Goal: Transaction & Acquisition: Purchase product/service

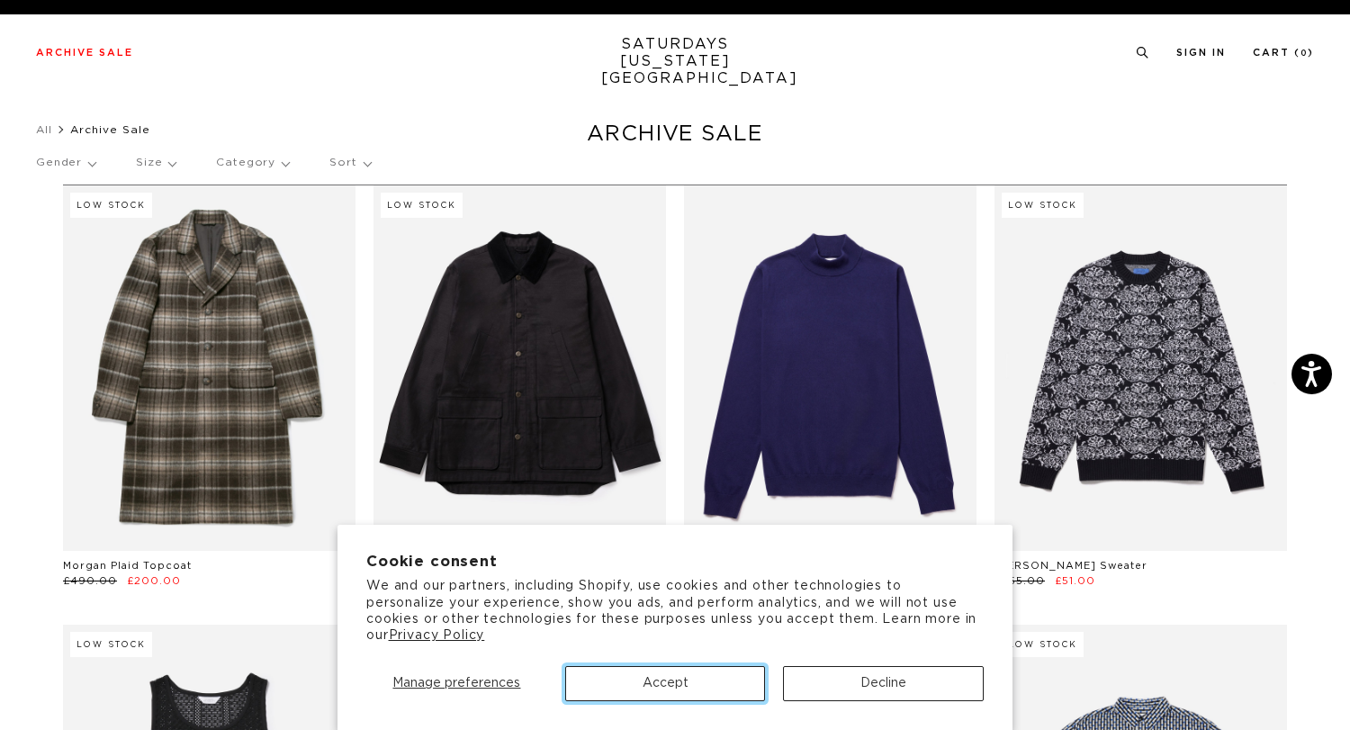
click at [715, 673] on button "Accept" at bounding box center [665, 683] width 201 height 35
click at [666, 692] on button "Accept" at bounding box center [665, 683] width 201 height 35
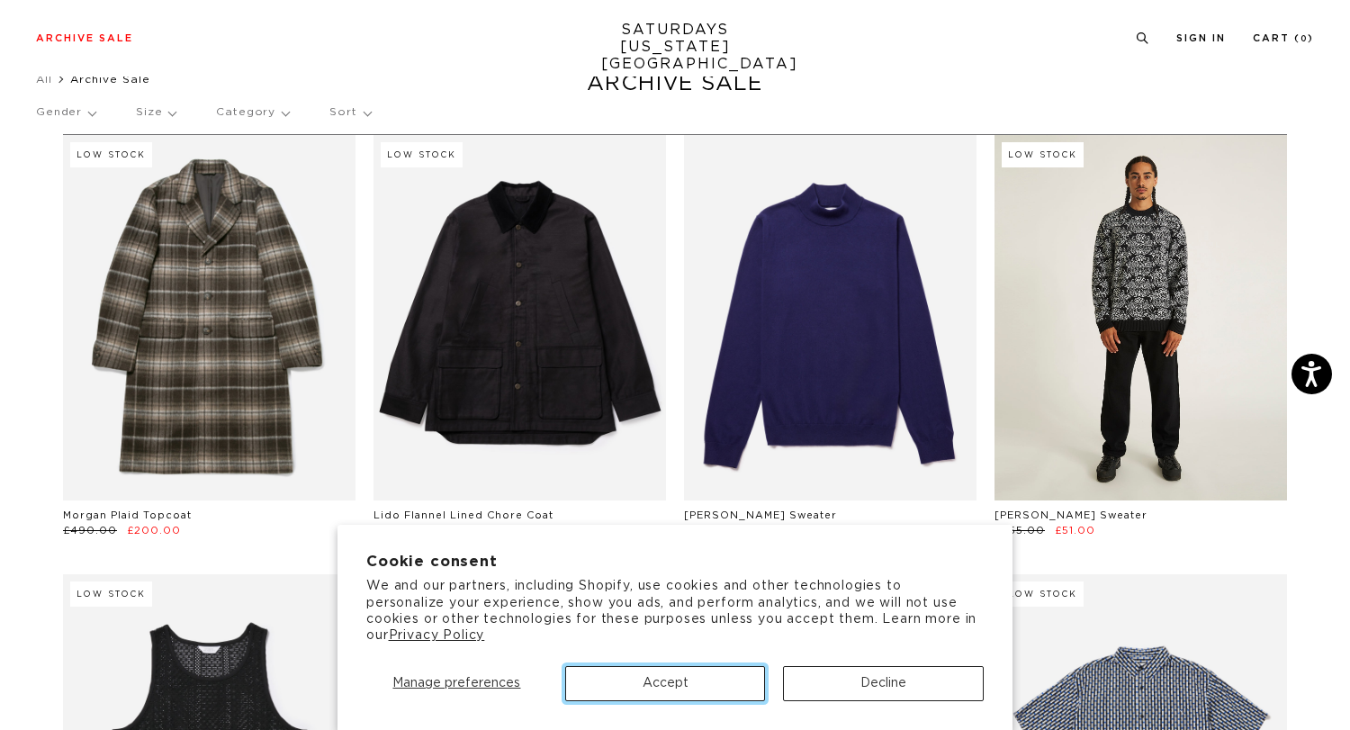
scroll to position [55, 0]
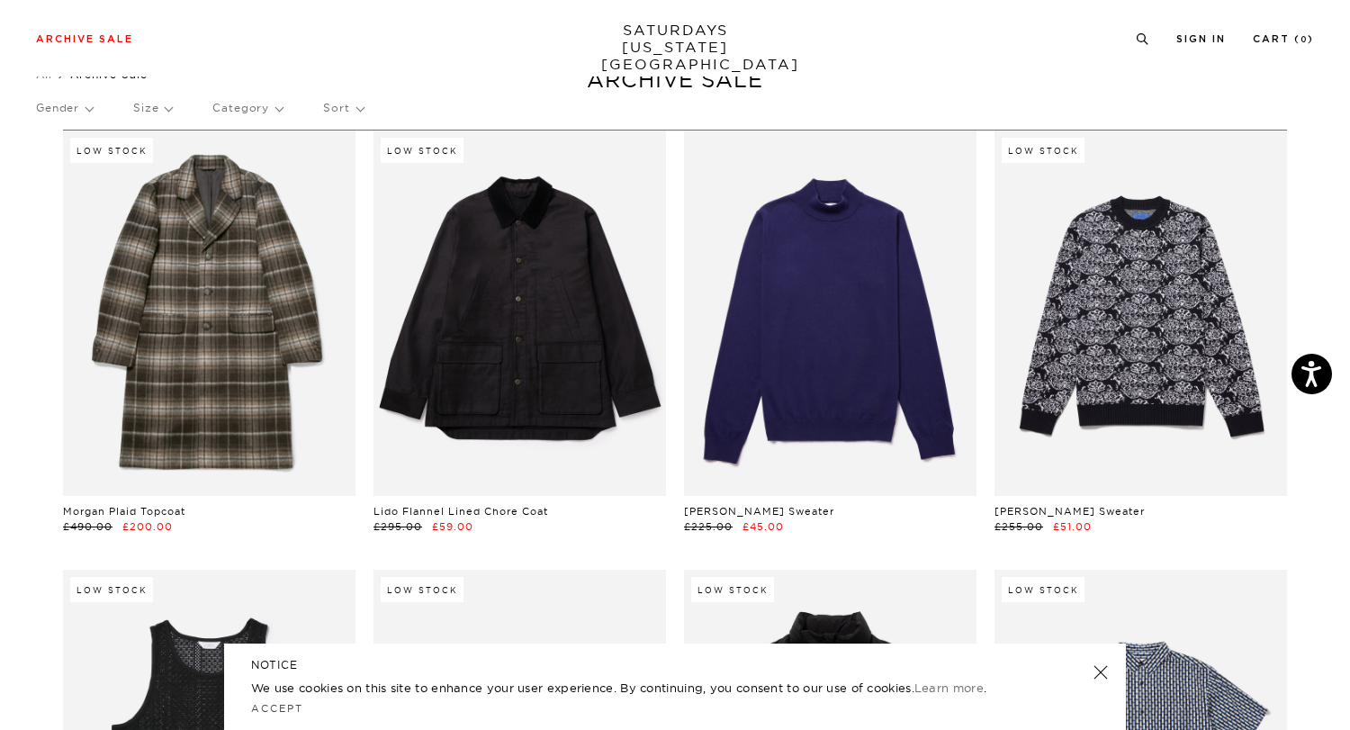
click at [1098, 668] on link at bounding box center [1100, 672] width 25 height 25
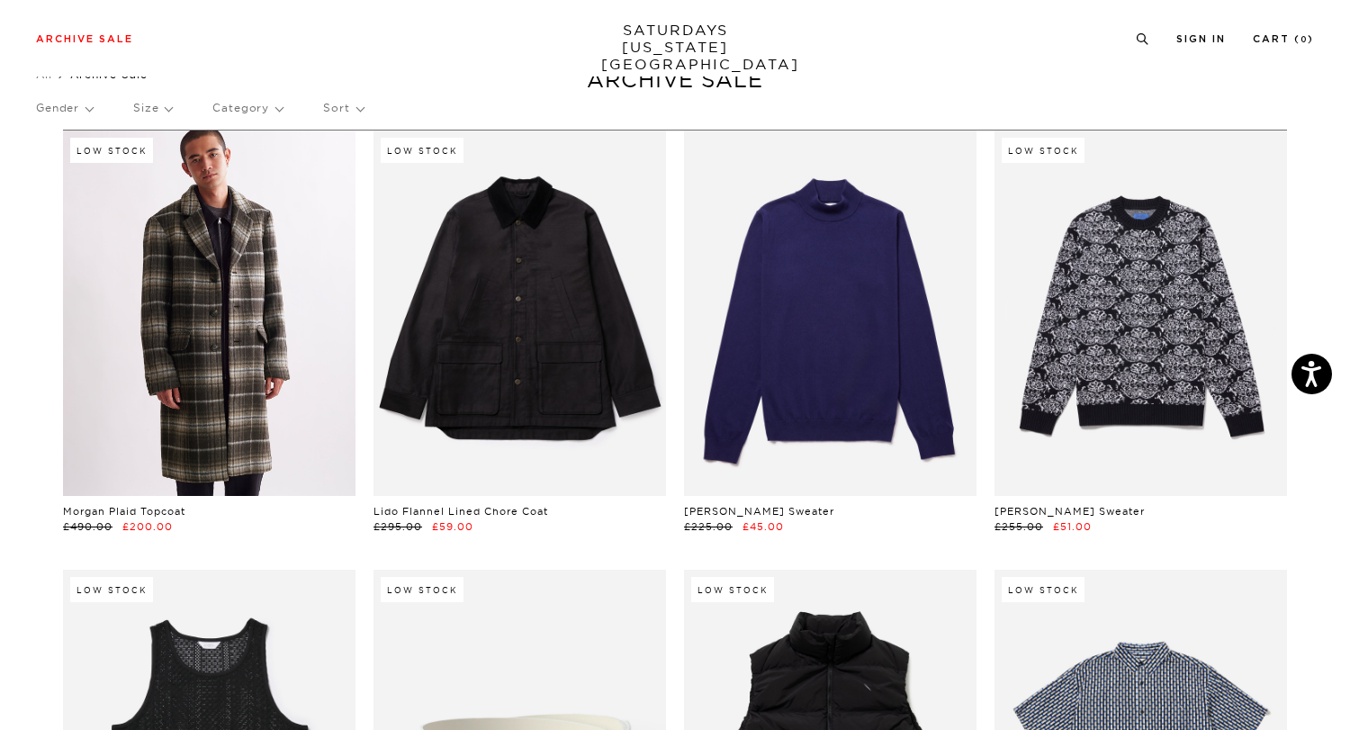
click at [166, 295] on link at bounding box center [209, 312] width 292 height 365
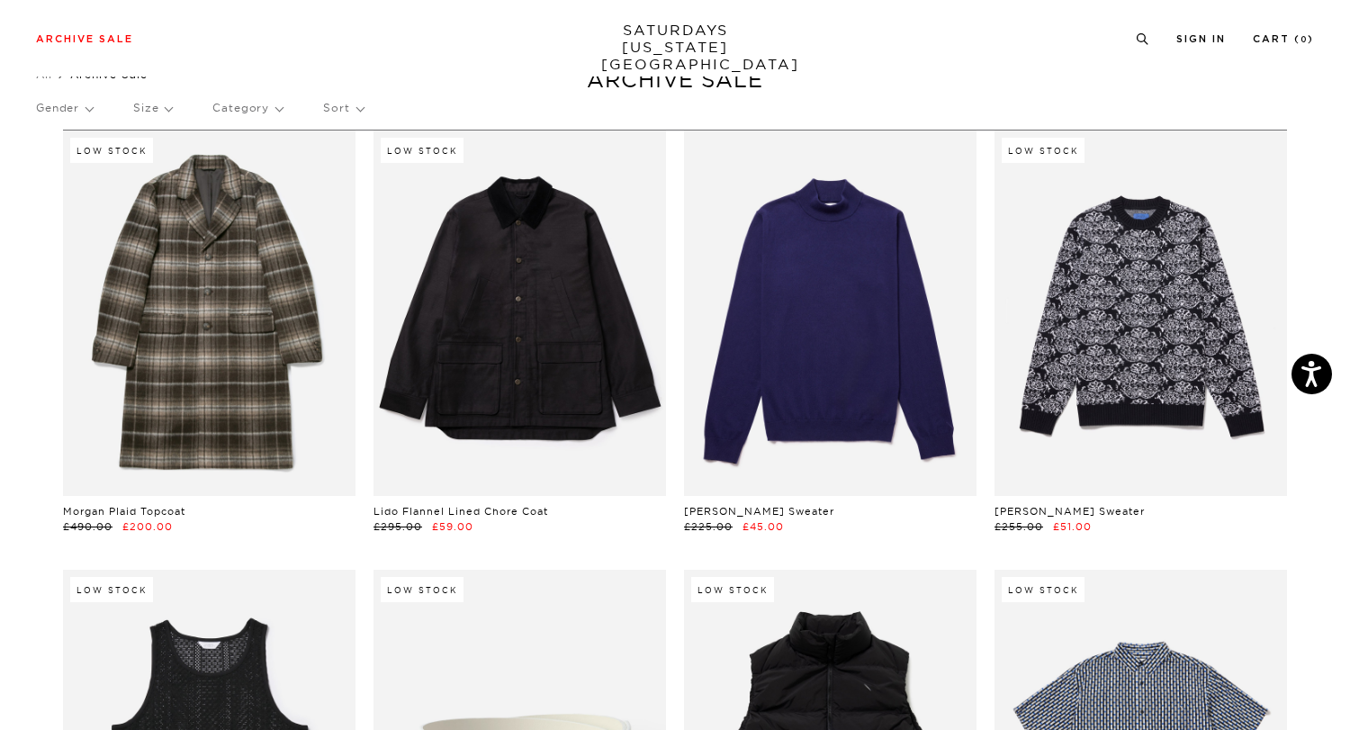
click at [155, 108] on p "Size" at bounding box center [152, 107] width 39 height 41
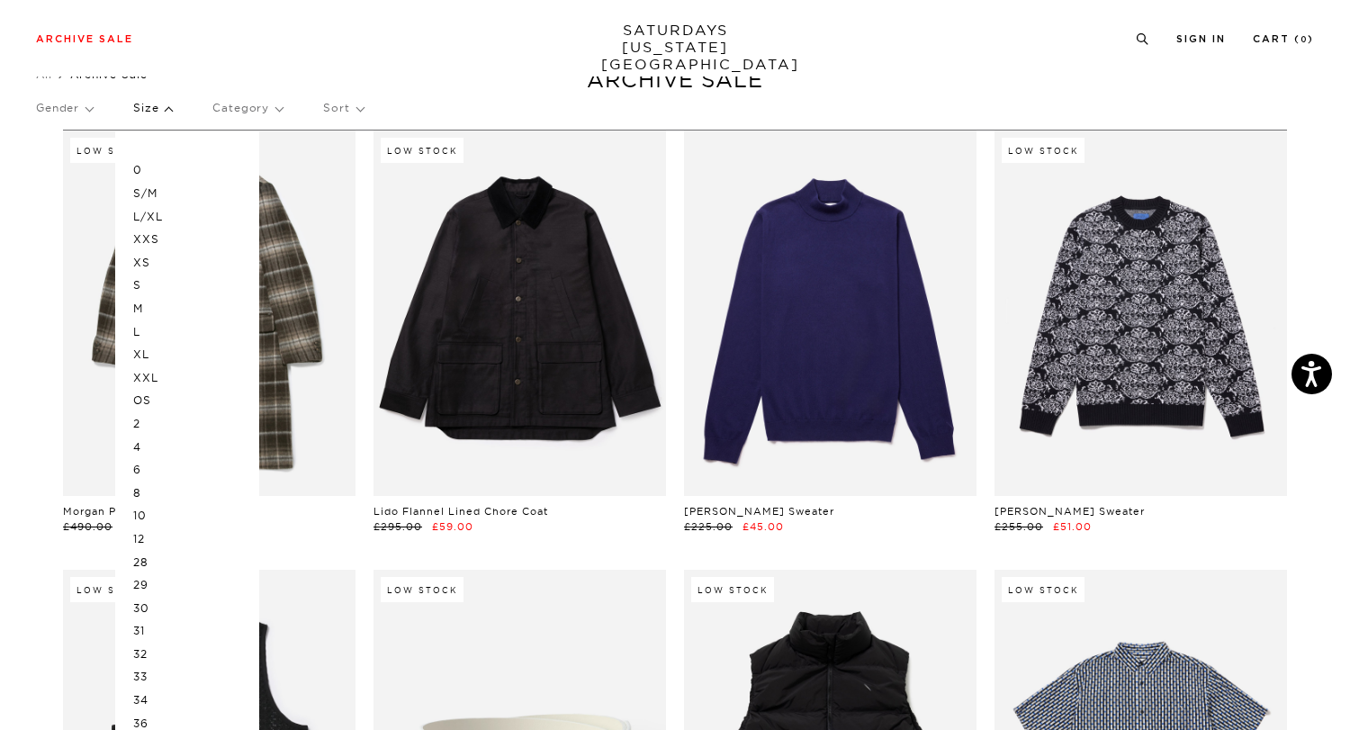
click at [155, 108] on p "Size" at bounding box center [152, 107] width 39 height 41
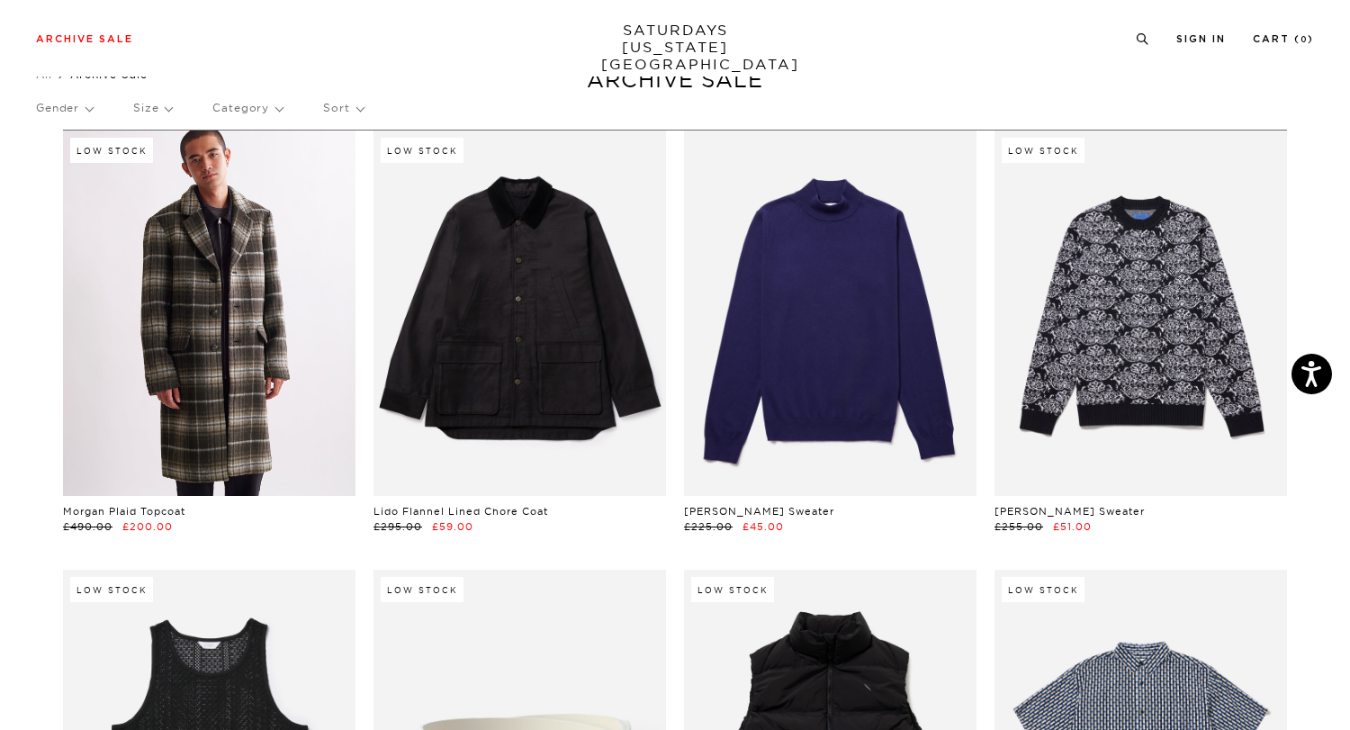
click at [226, 363] on link at bounding box center [209, 312] width 292 height 365
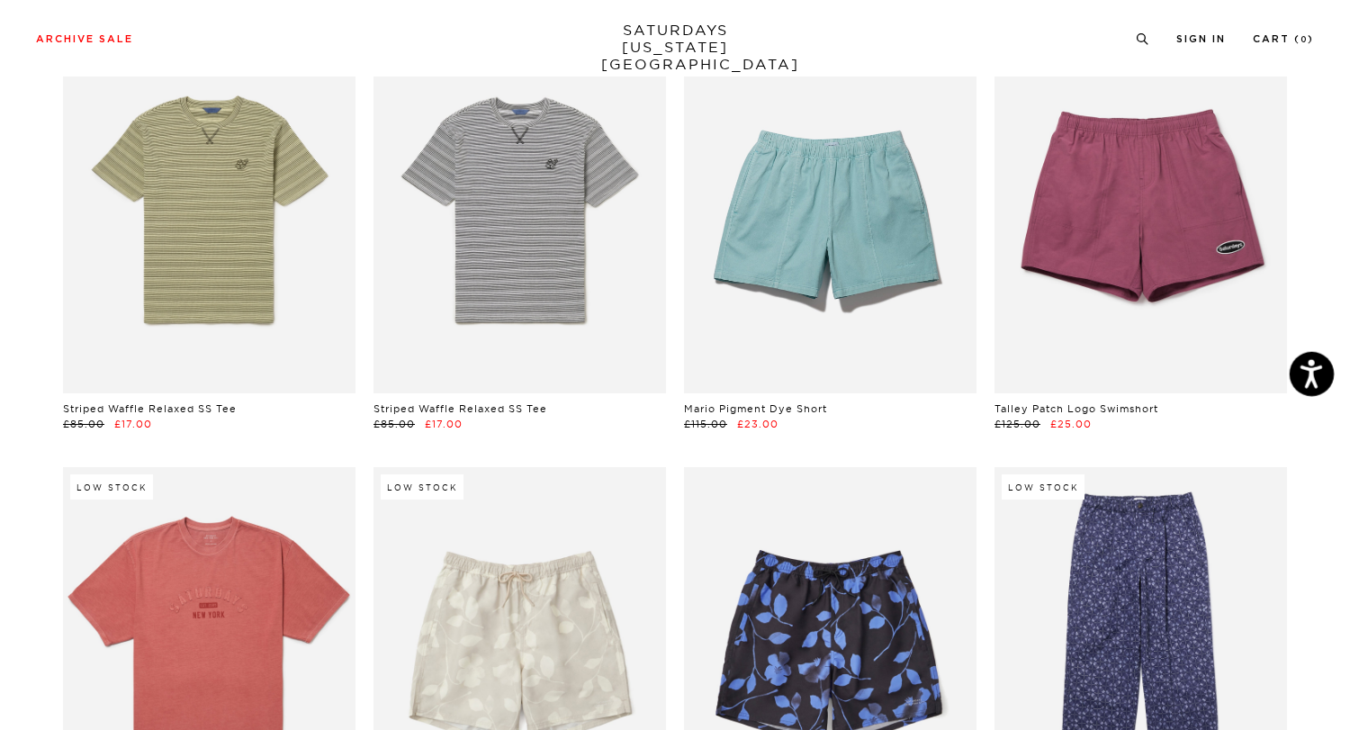
scroll to position [6751, 5]
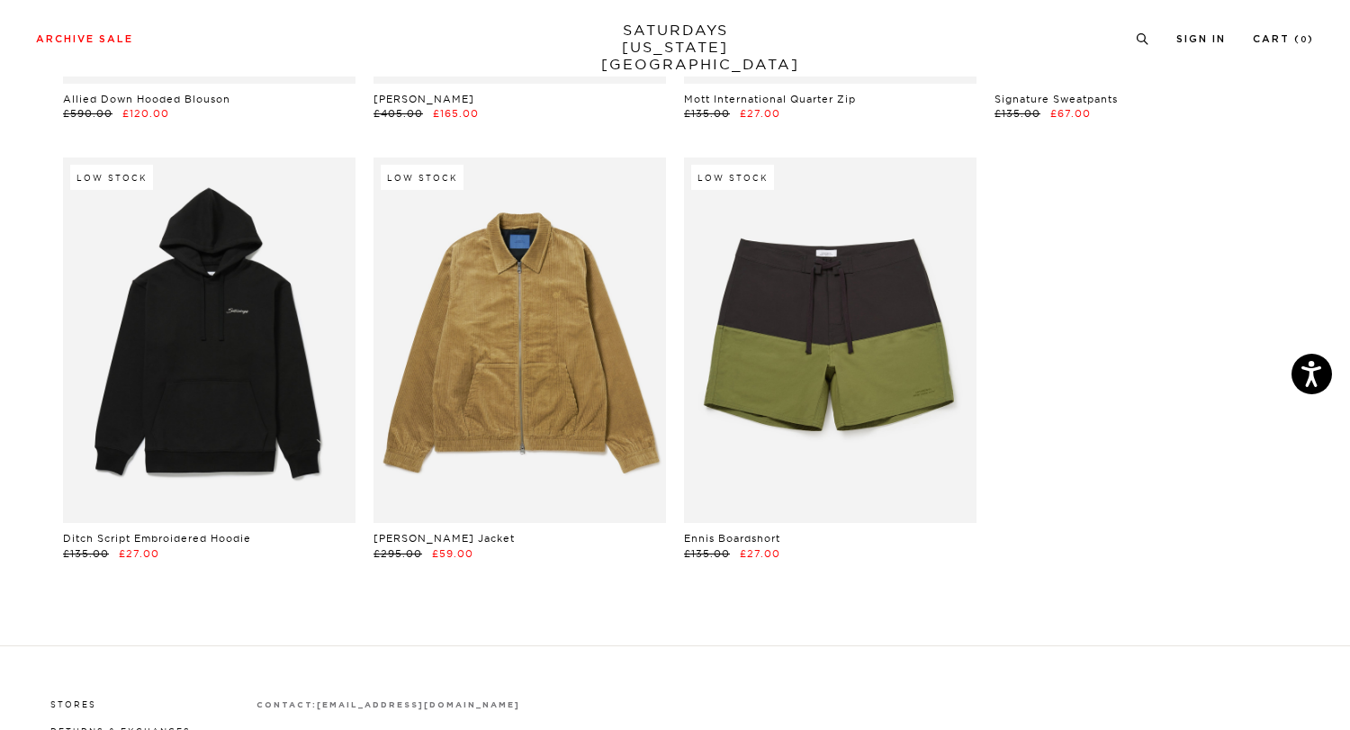
scroll to position [25966, 5]
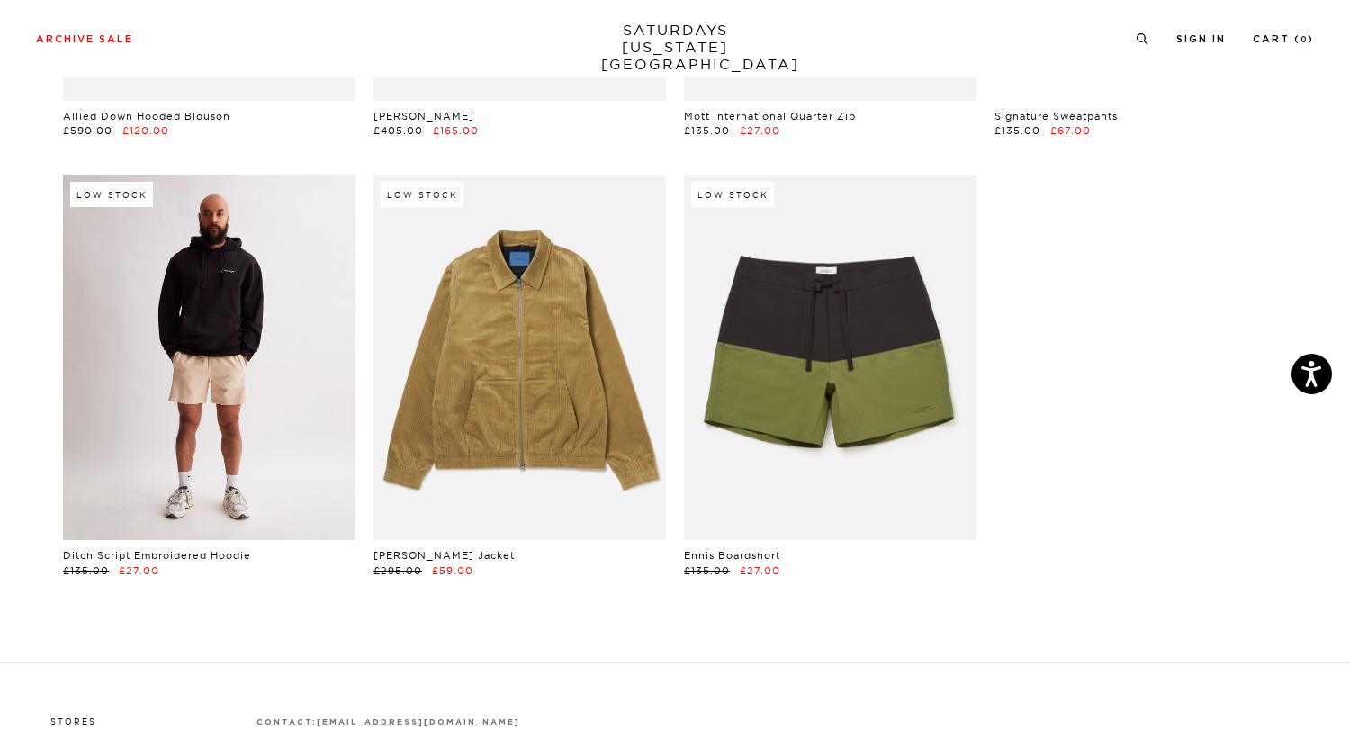
click at [252, 364] on link at bounding box center [209, 357] width 292 height 365
click at [276, 339] on link at bounding box center [209, 357] width 292 height 365
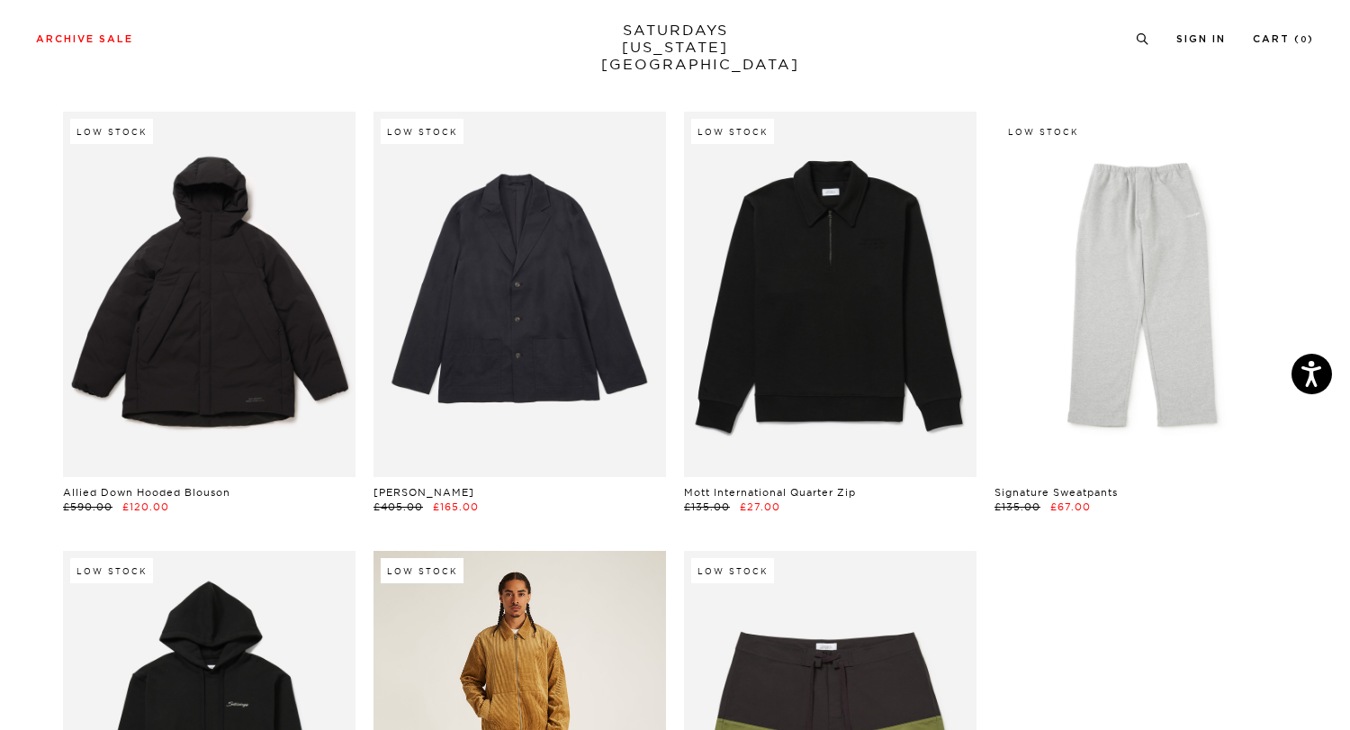
scroll to position [25581, 5]
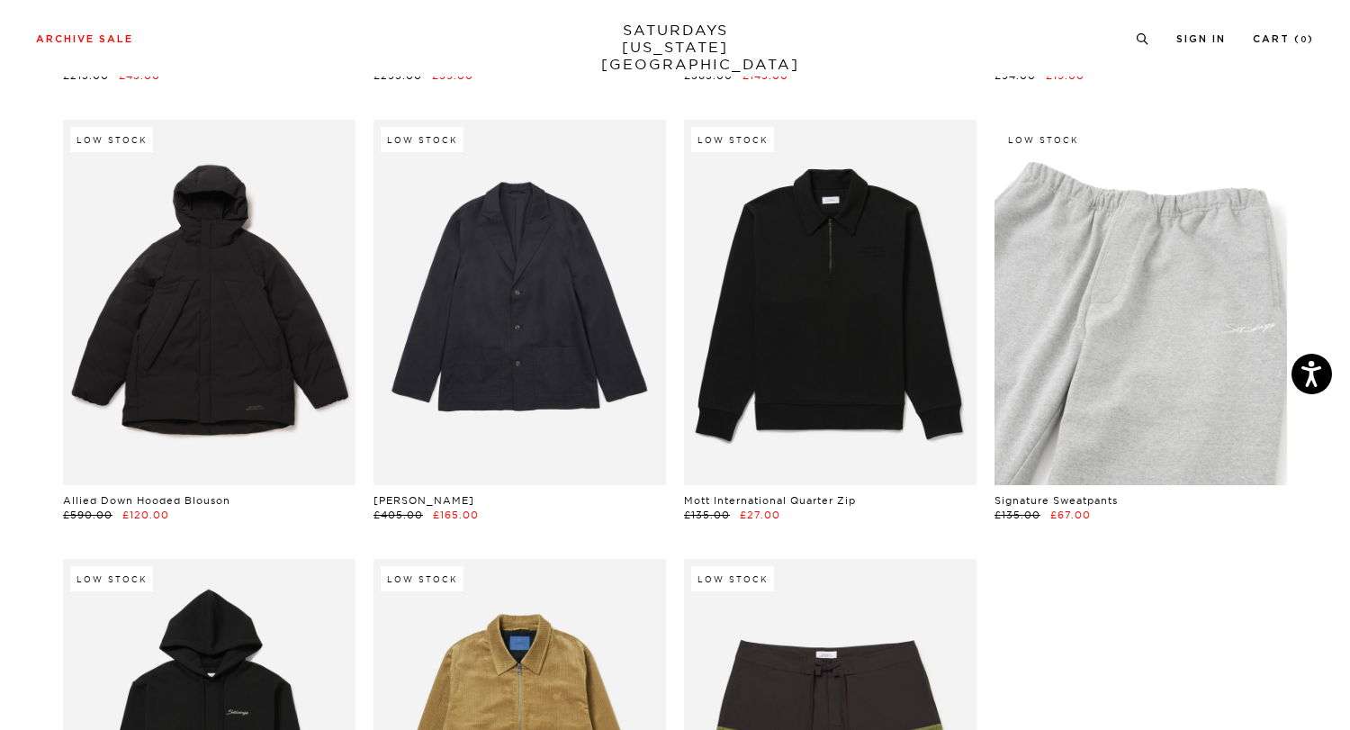
click at [1130, 303] on link at bounding box center [1140, 302] width 292 height 365
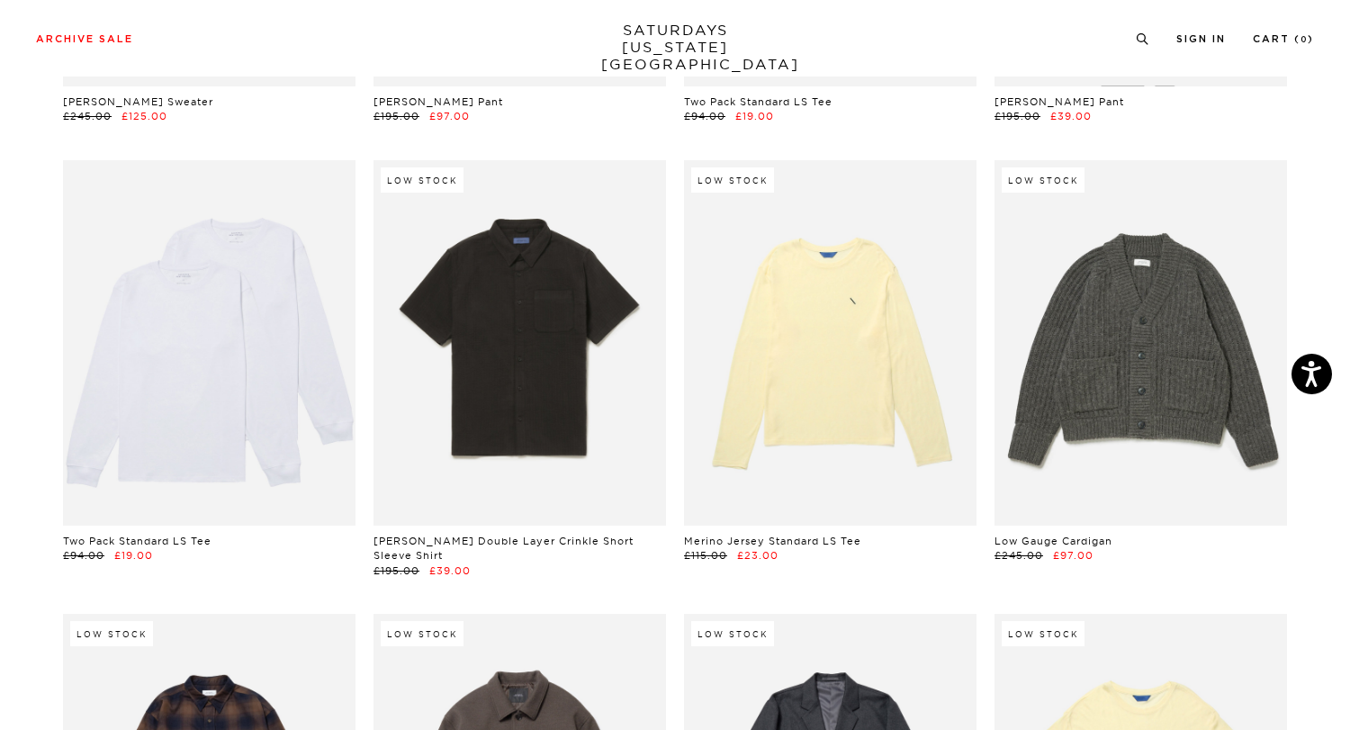
scroll to position [24643, 7]
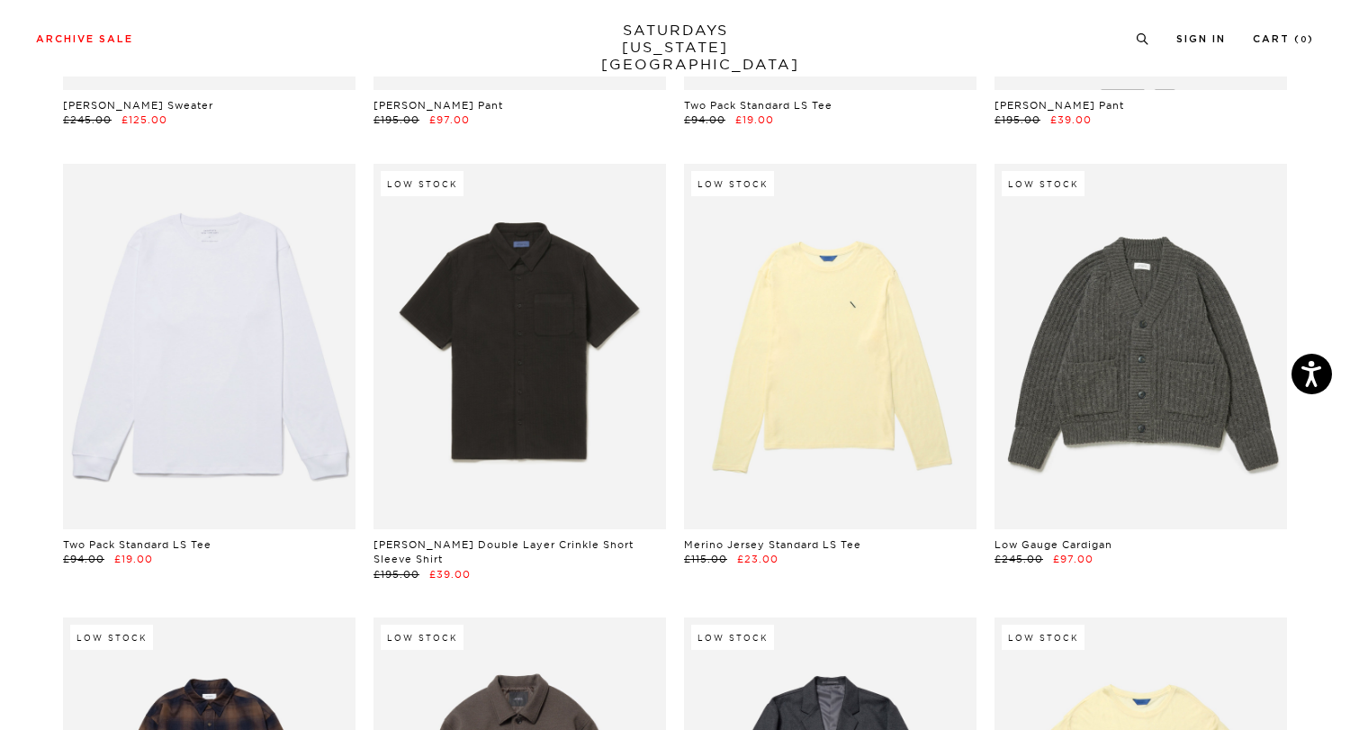
click at [144, 416] on link at bounding box center [209, 346] width 292 height 365
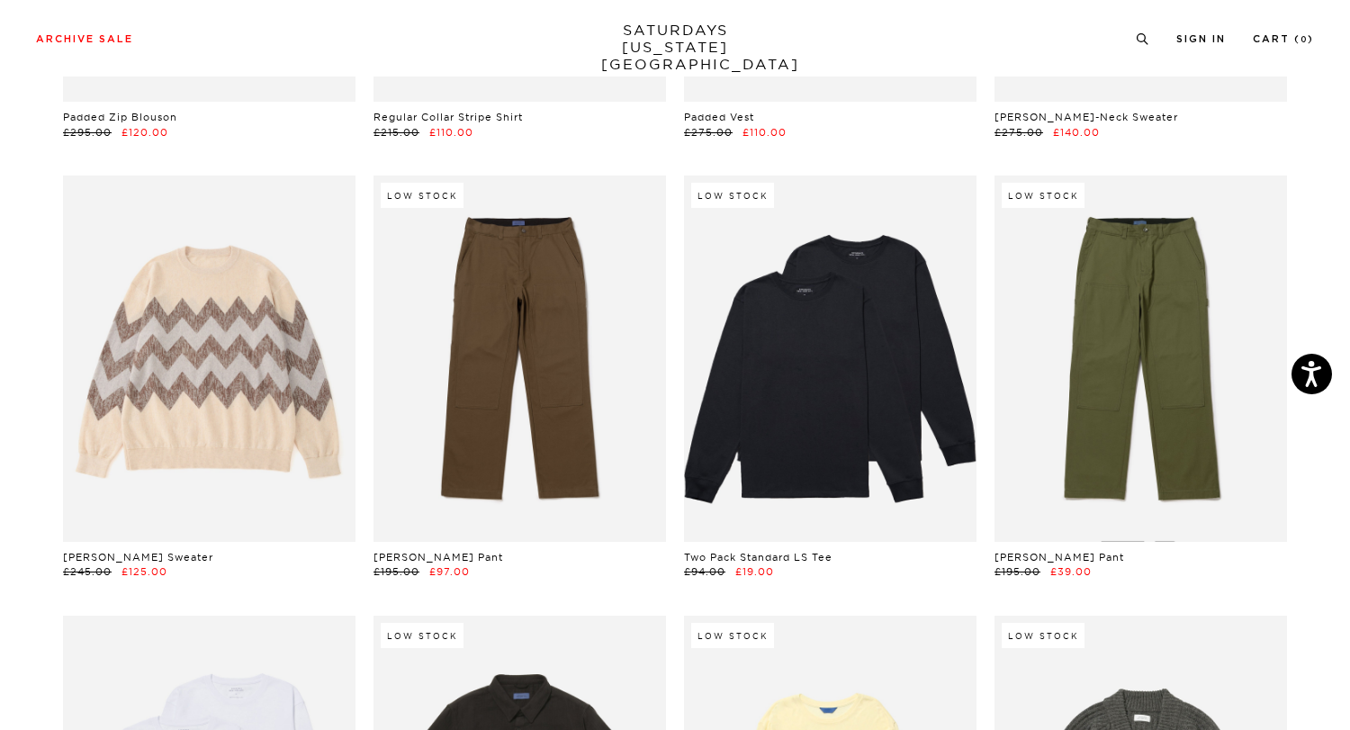
scroll to position [24189, 5]
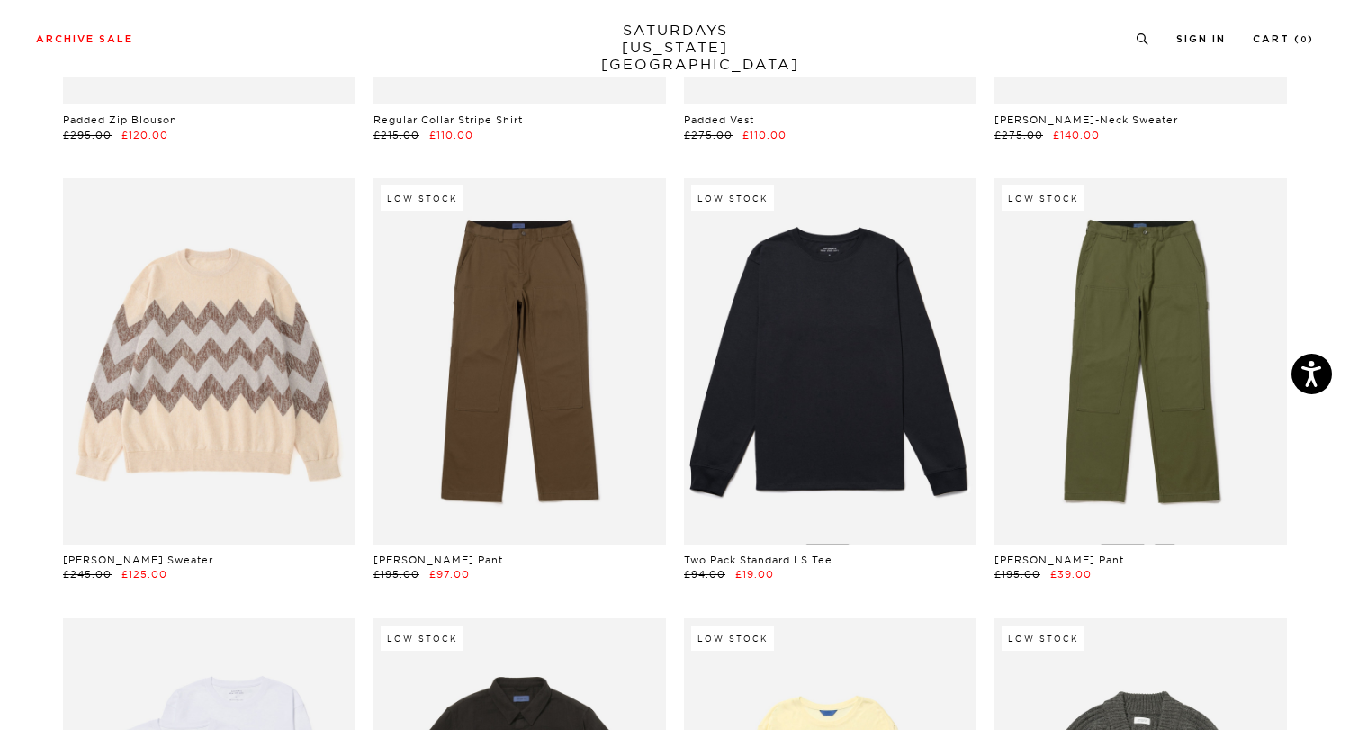
click at [889, 289] on link at bounding box center [830, 360] width 292 height 365
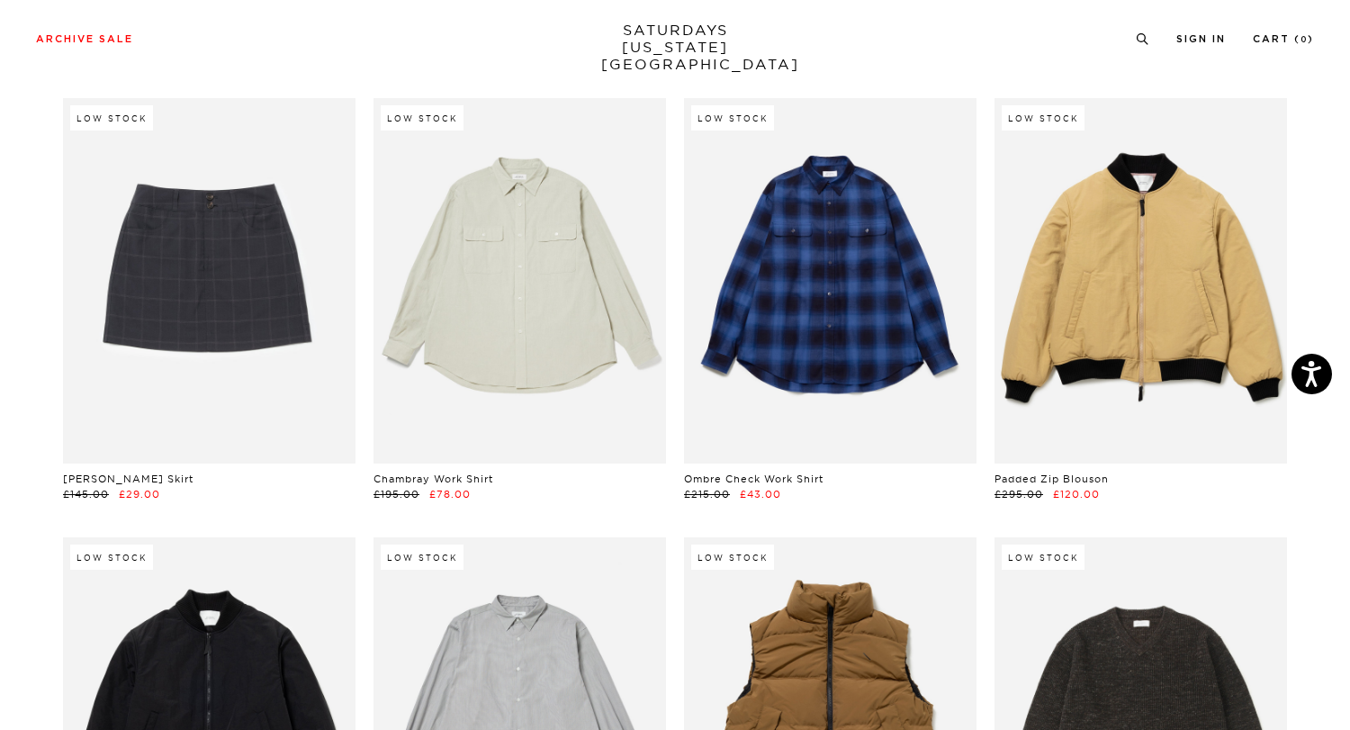
scroll to position [0, 5]
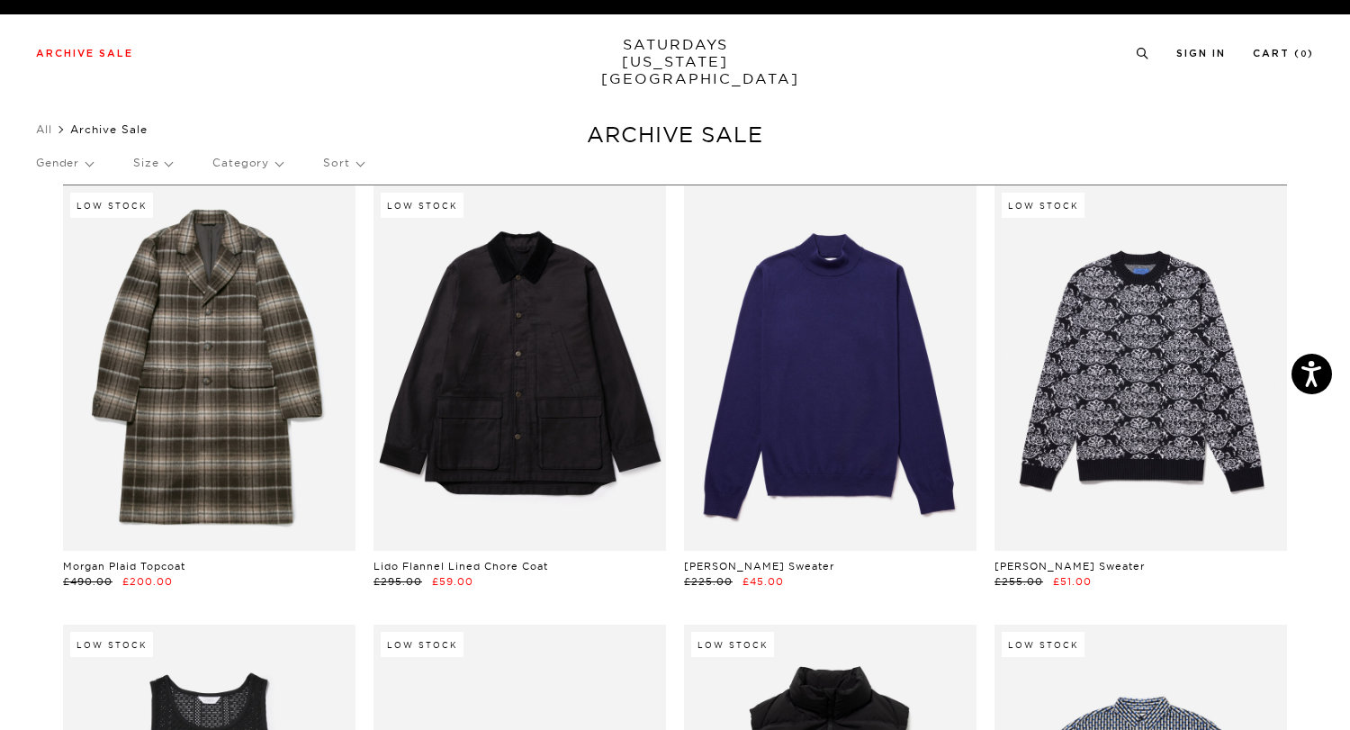
click at [159, 172] on p "Size" at bounding box center [152, 162] width 39 height 41
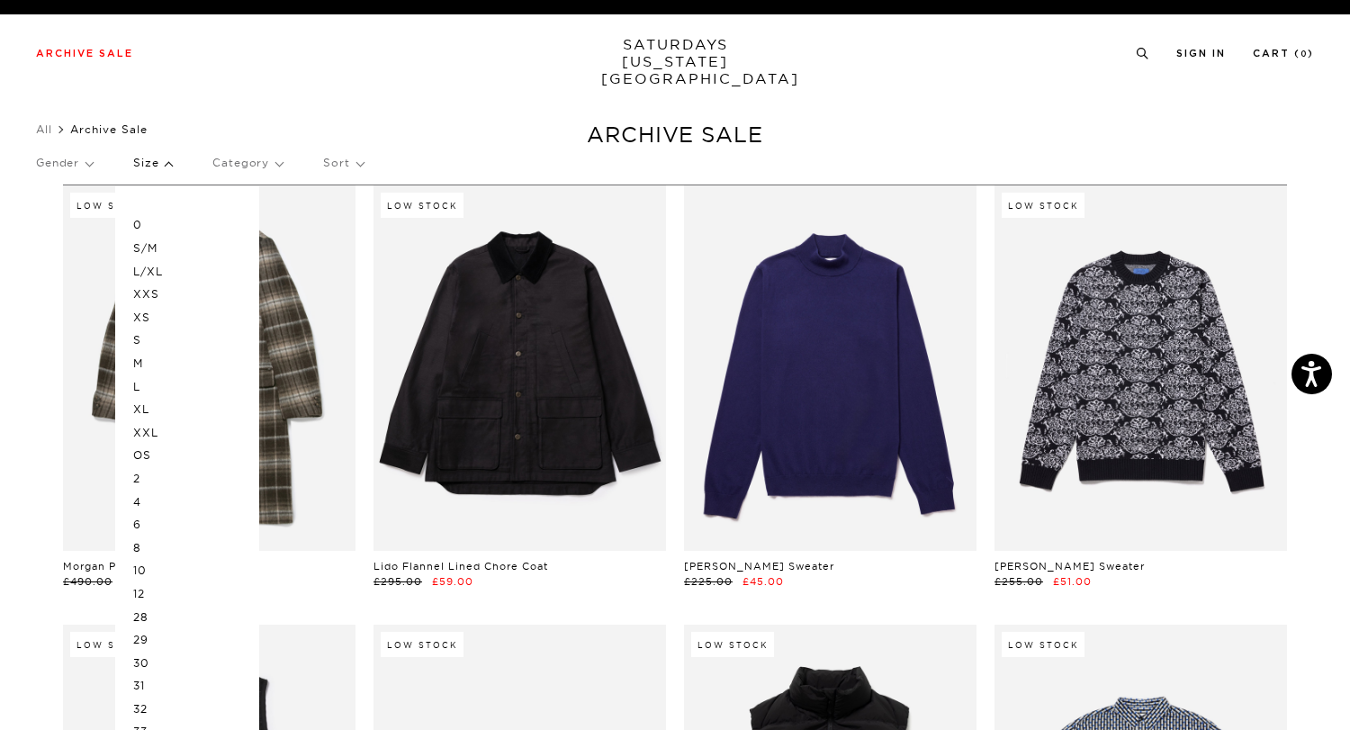
click at [146, 271] on p "L/XL" at bounding box center [187, 271] width 108 height 23
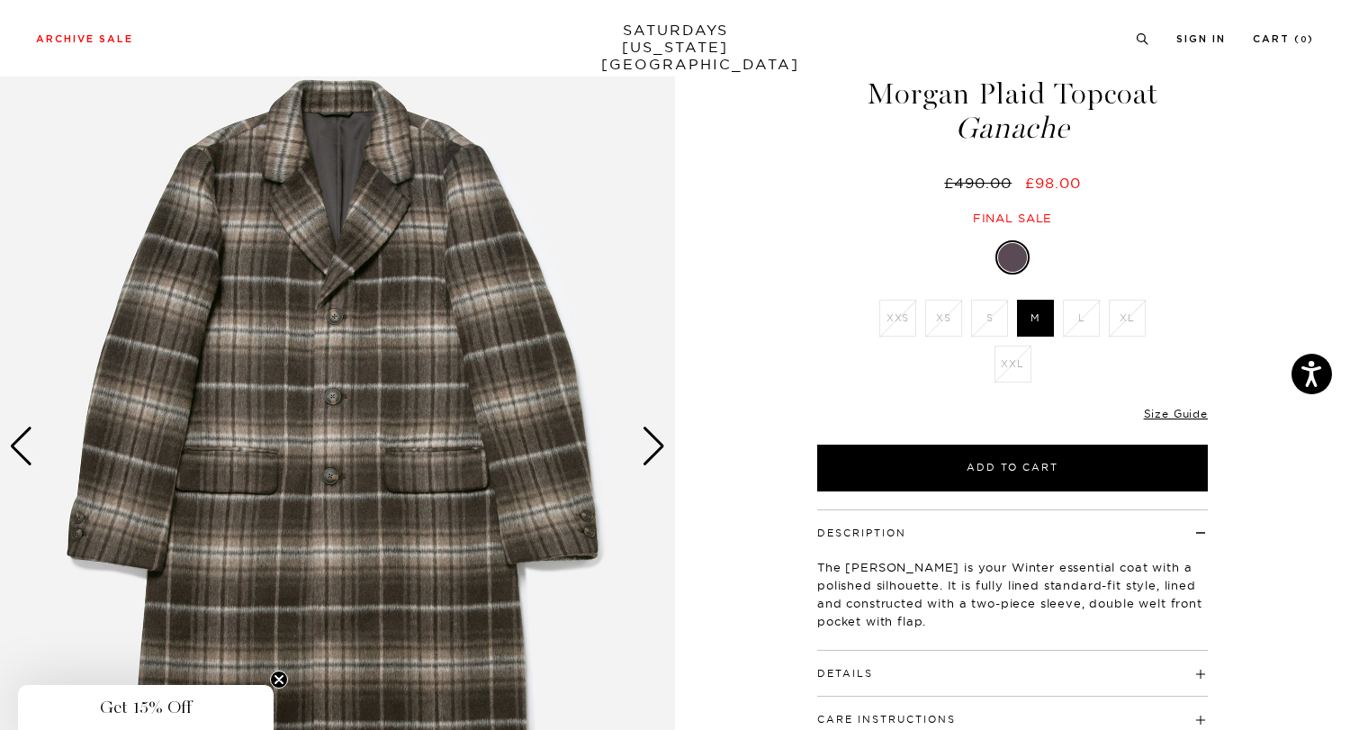
scroll to position [77, 0]
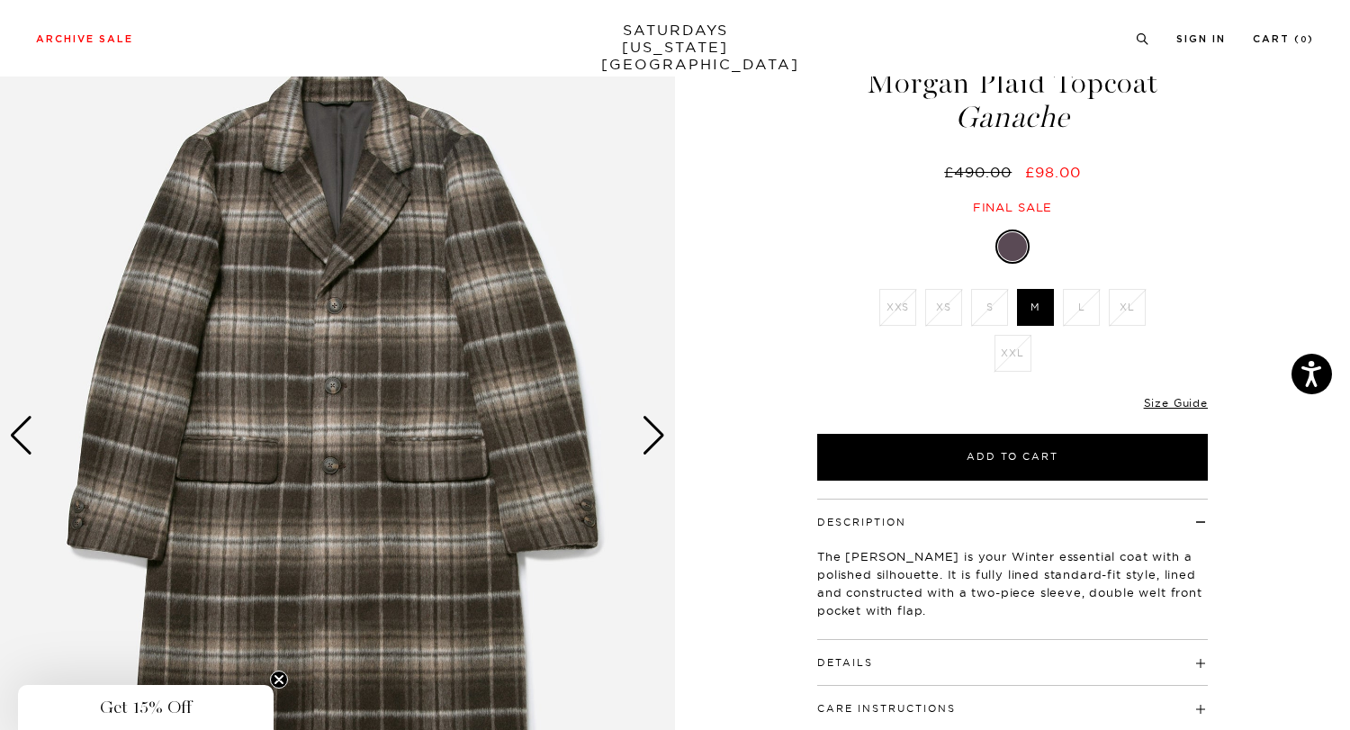
click at [660, 437] on div "Next slide" at bounding box center [654, 436] width 24 height 40
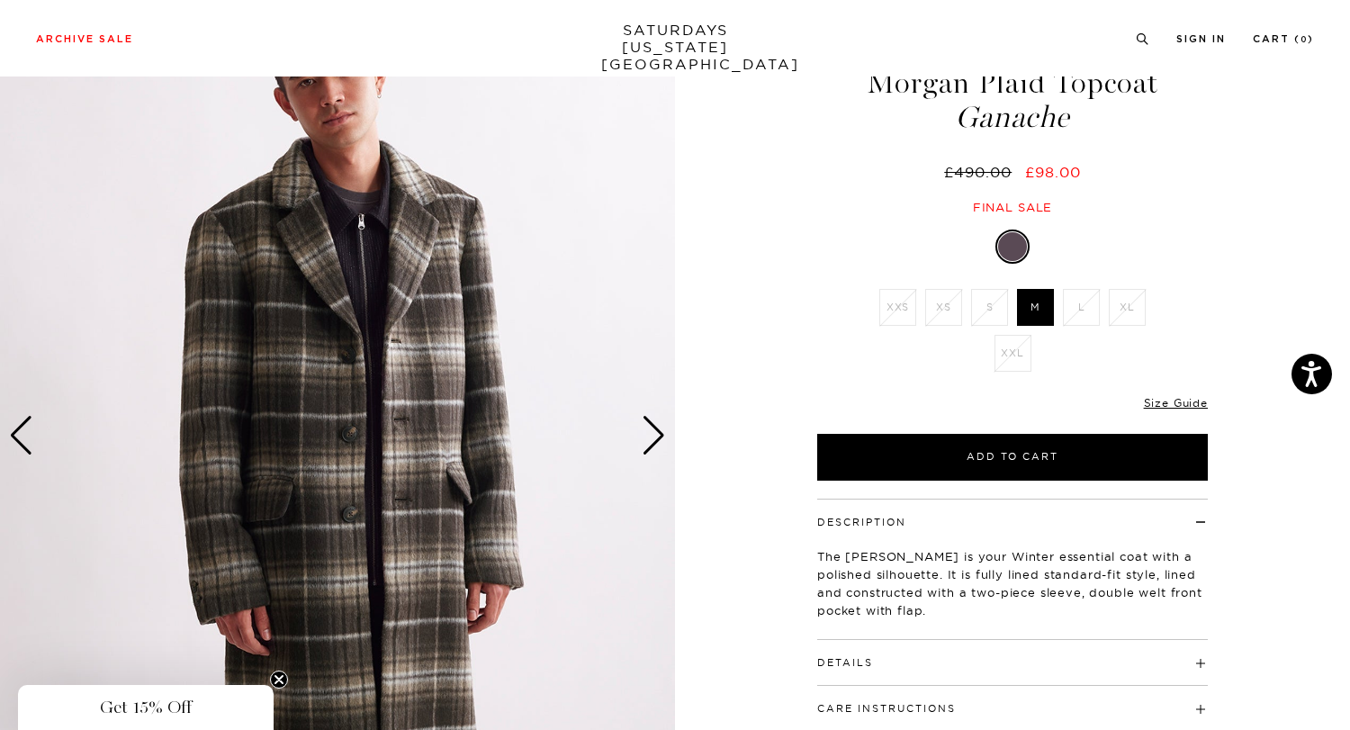
click at [660, 437] on div "Next slide" at bounding box center [654, 436] width 24 height 40
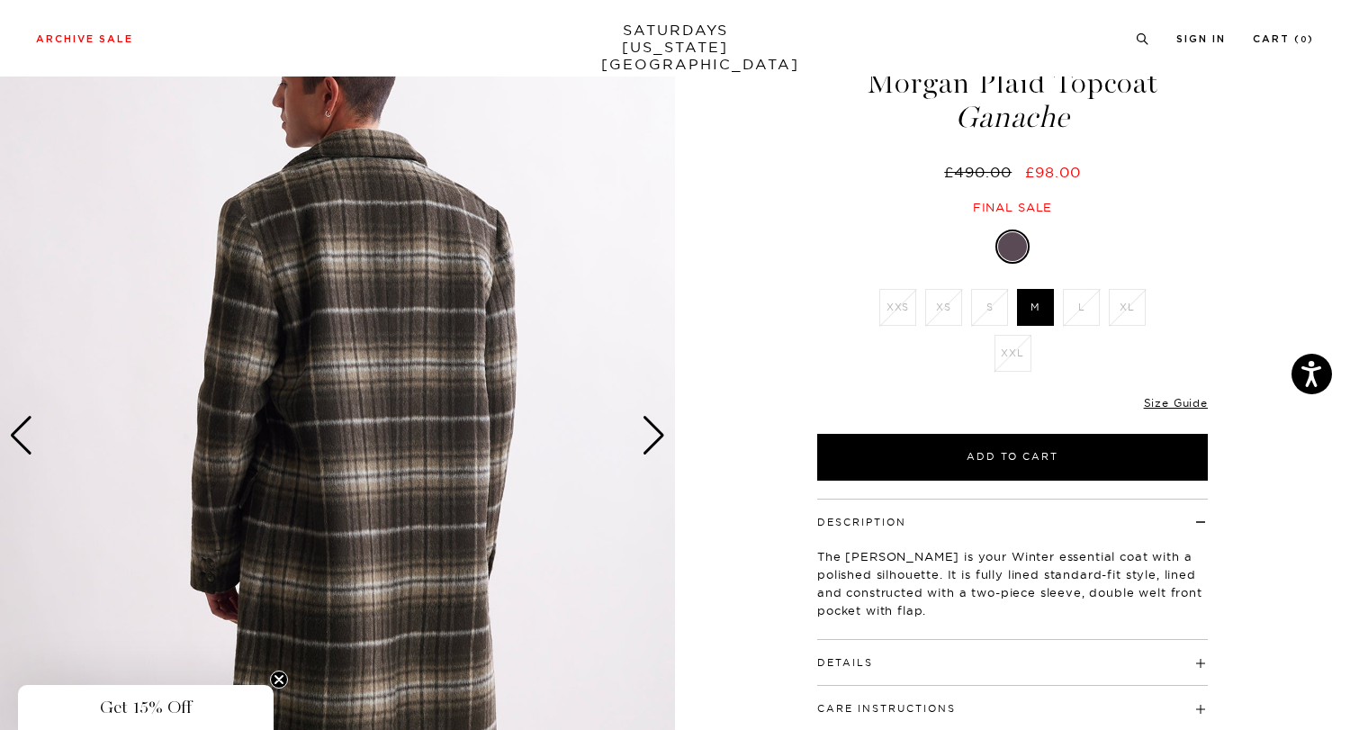
click at [660, 437] on div "Next slide" at bounding box center [654, 436] width 24 height 40
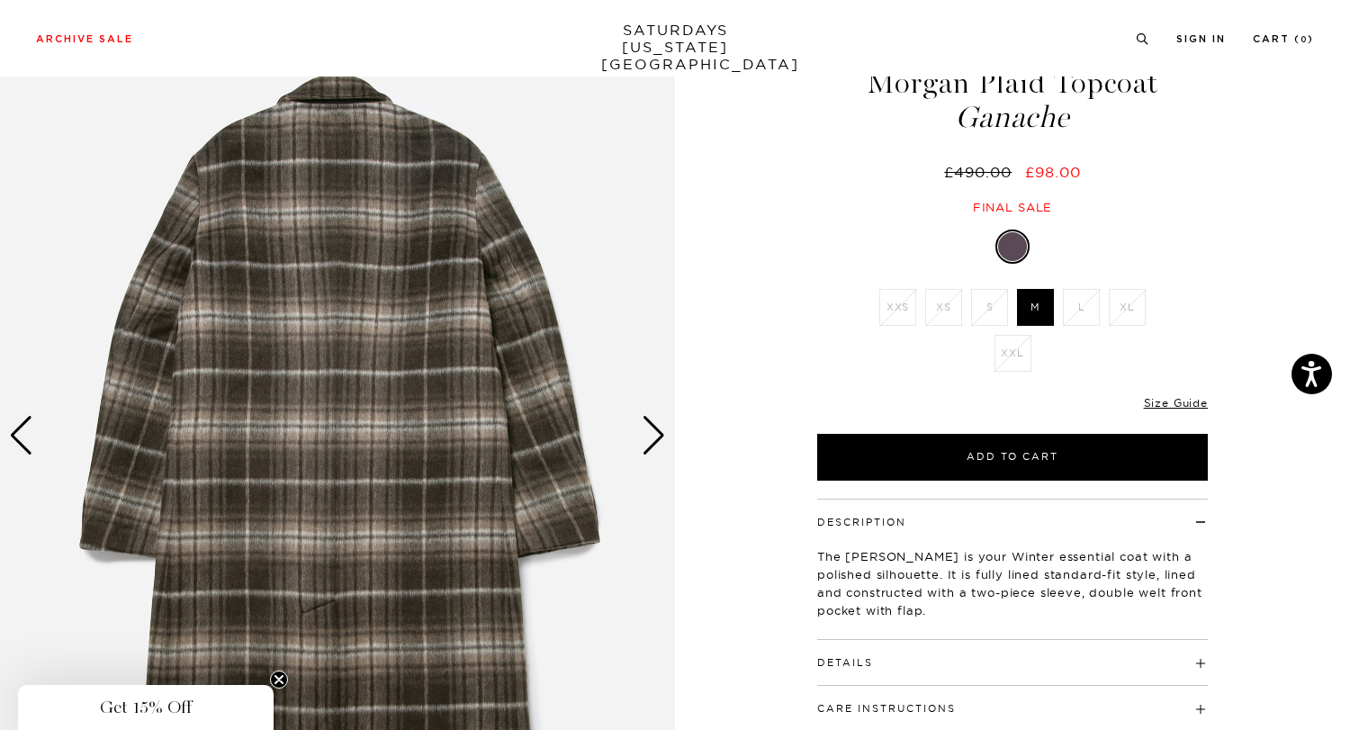
click at [660, 437] on div "Next slide" at bounding box center [654, 436] width 24 height 40
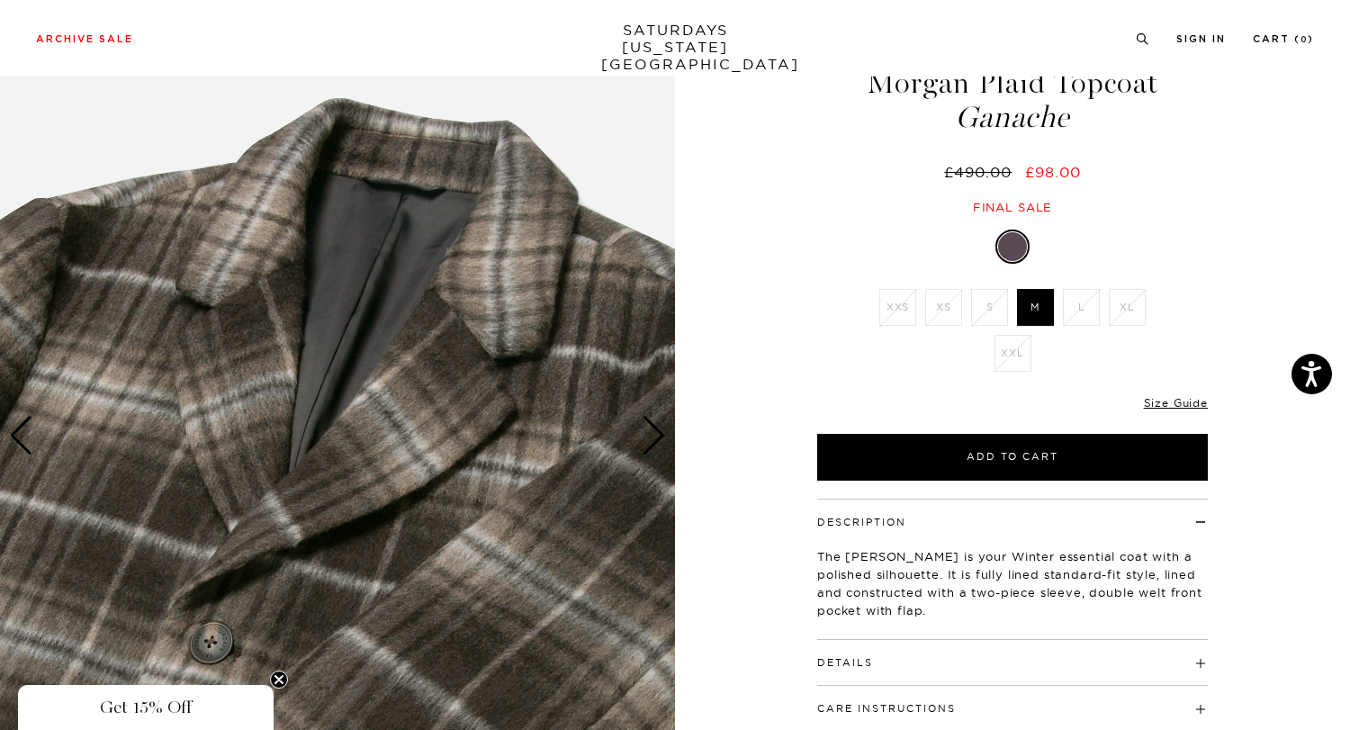
click at [891, 665] on h4 "Details" at bounding box center [1012, 655] width 391 height 30
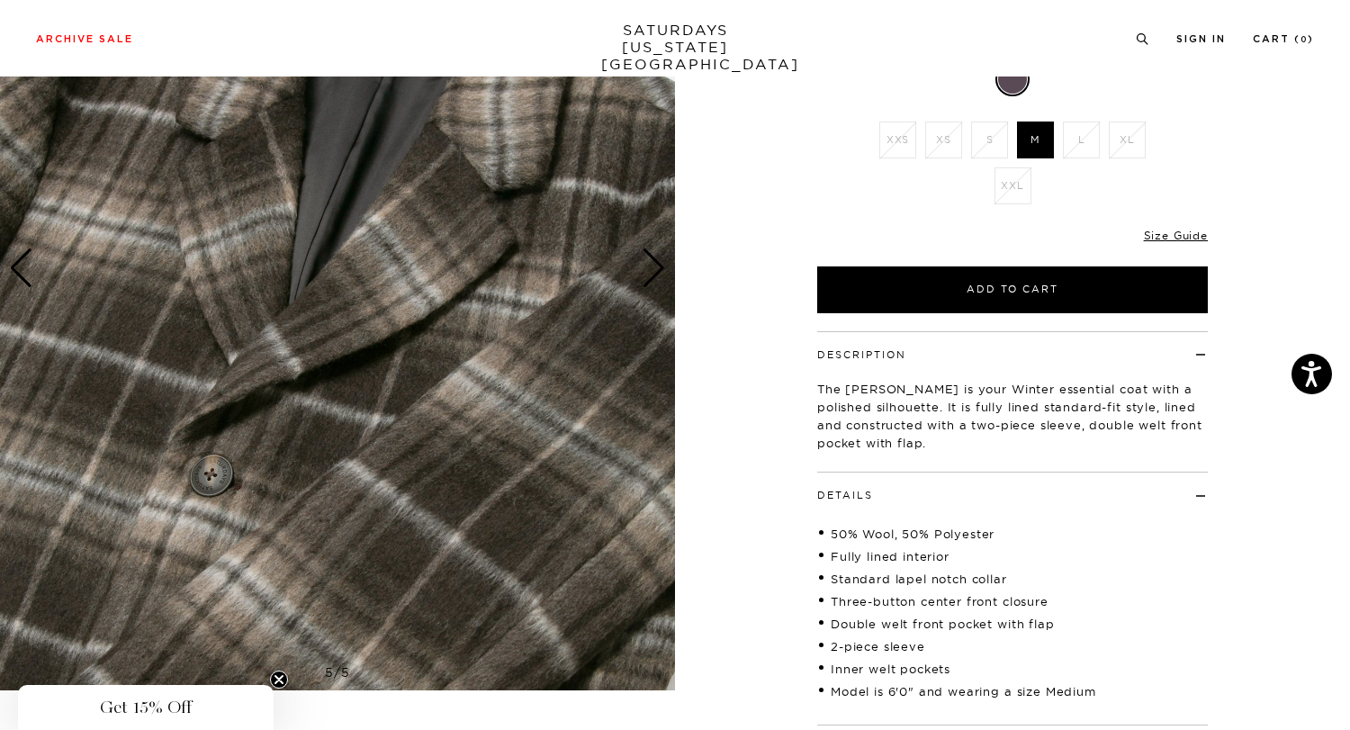
scroll to position [247, 0]
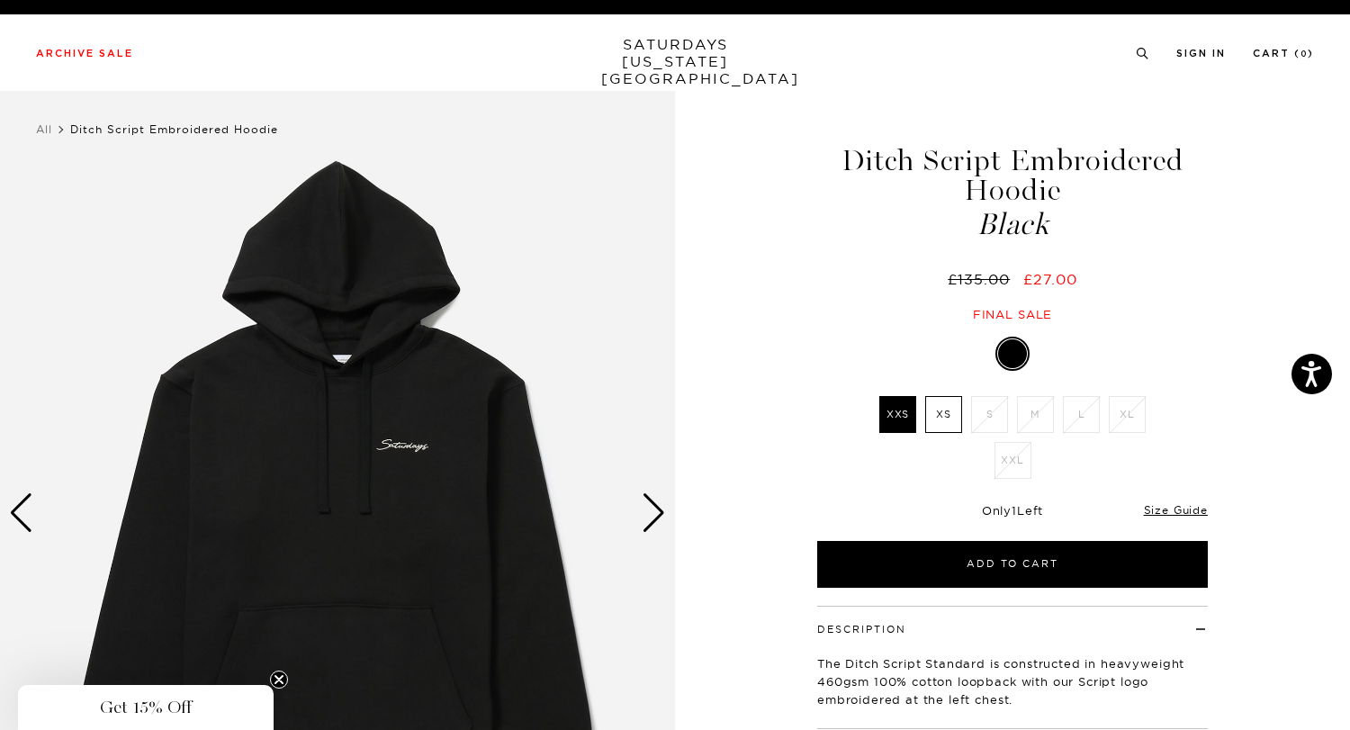
click at [678, 532] on div "1 / 3 5 / -2" at bounding box center [675, 513] width 1350 height 844
click at [656, 508] on div "Next slide" at bounding box center [654, 513] width 24 height 40
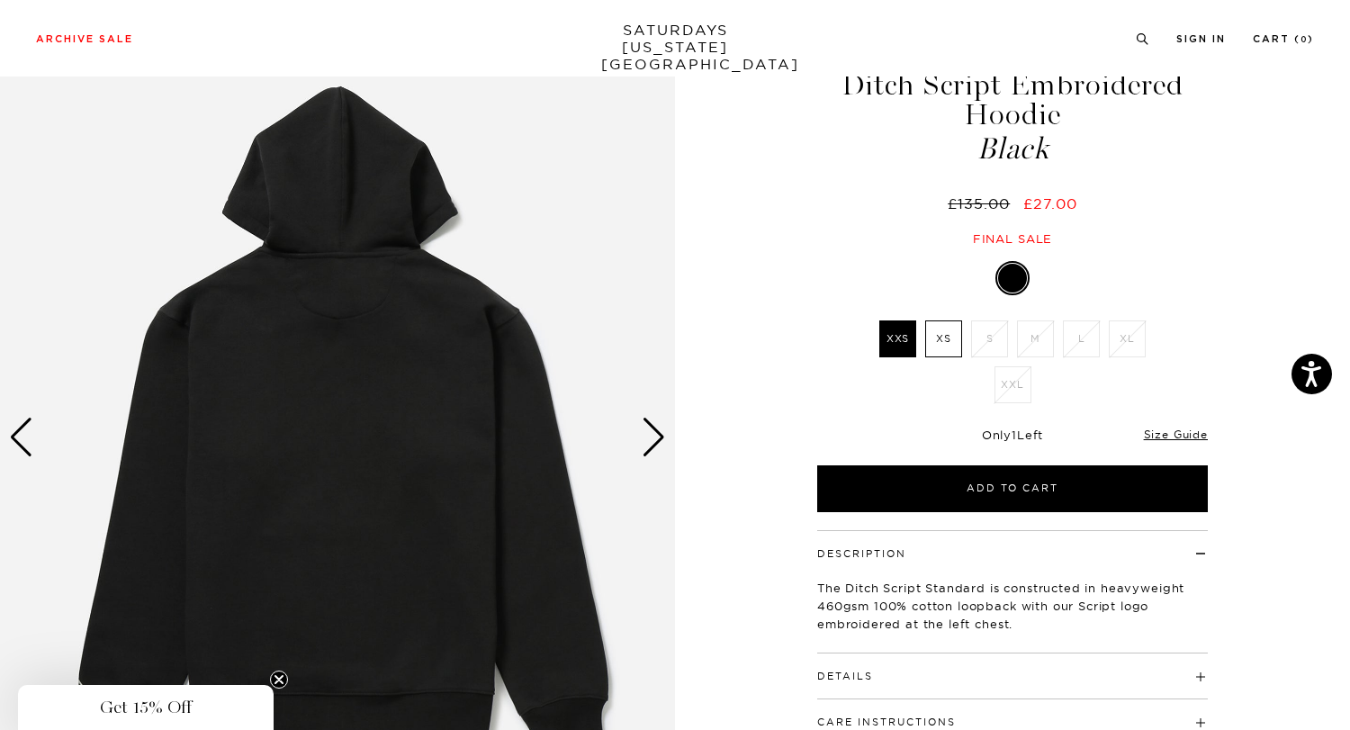
scroll to position [77, 0]
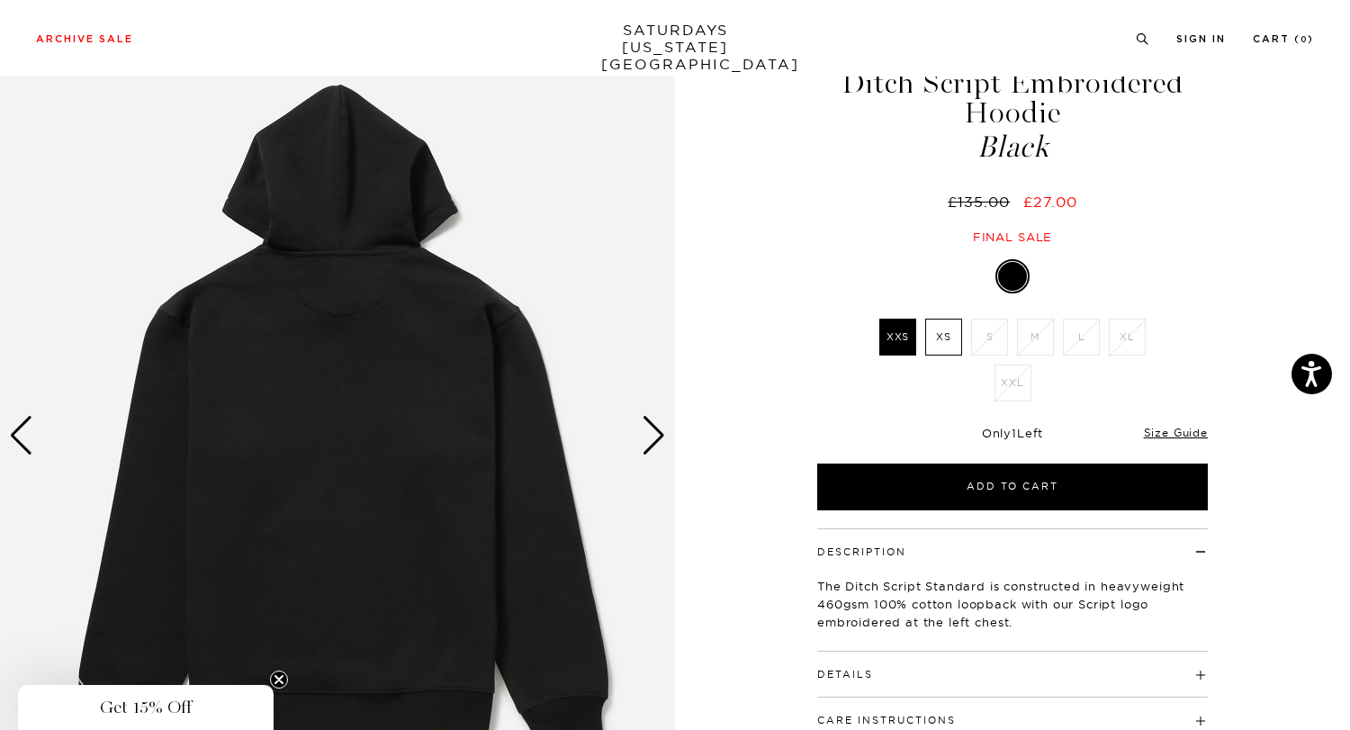
click at [659, 437] on div "Next slide" at bounding box center [654, 436] width 24 height 40
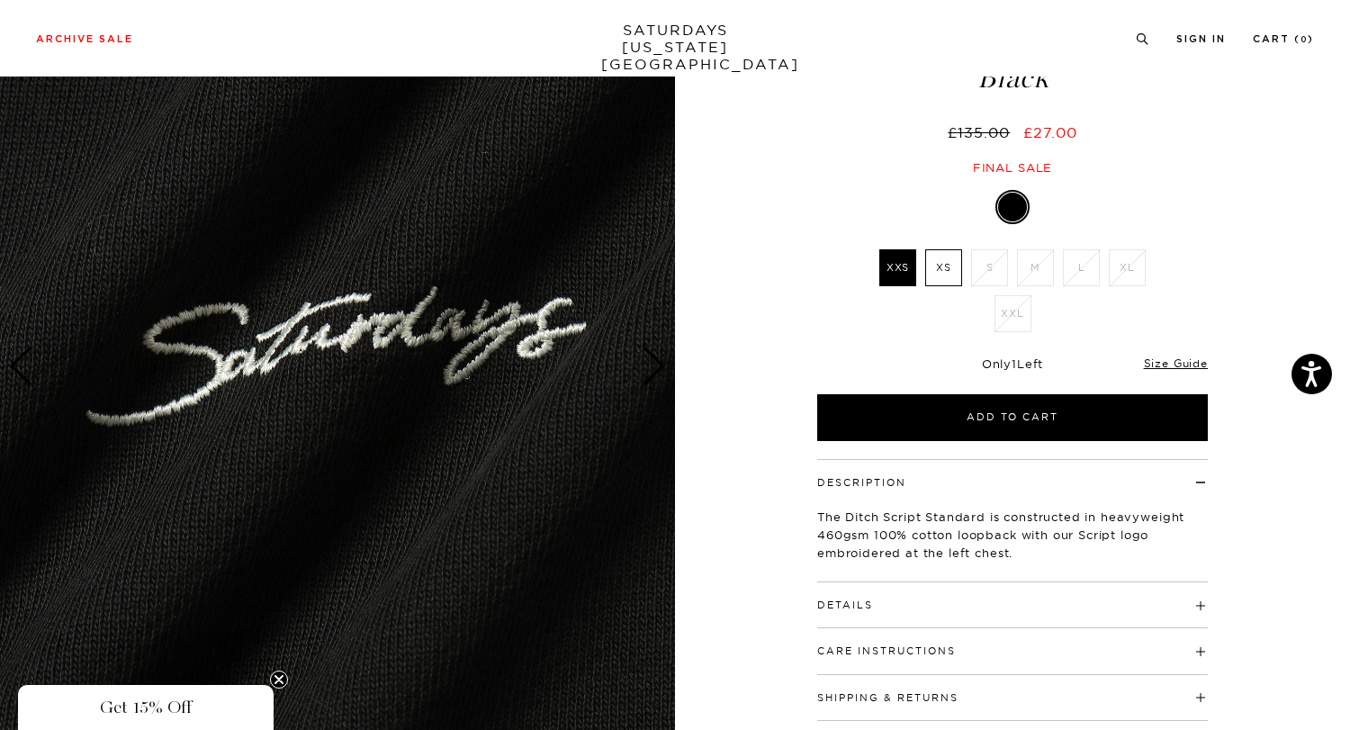
scroll to position [151, 0]
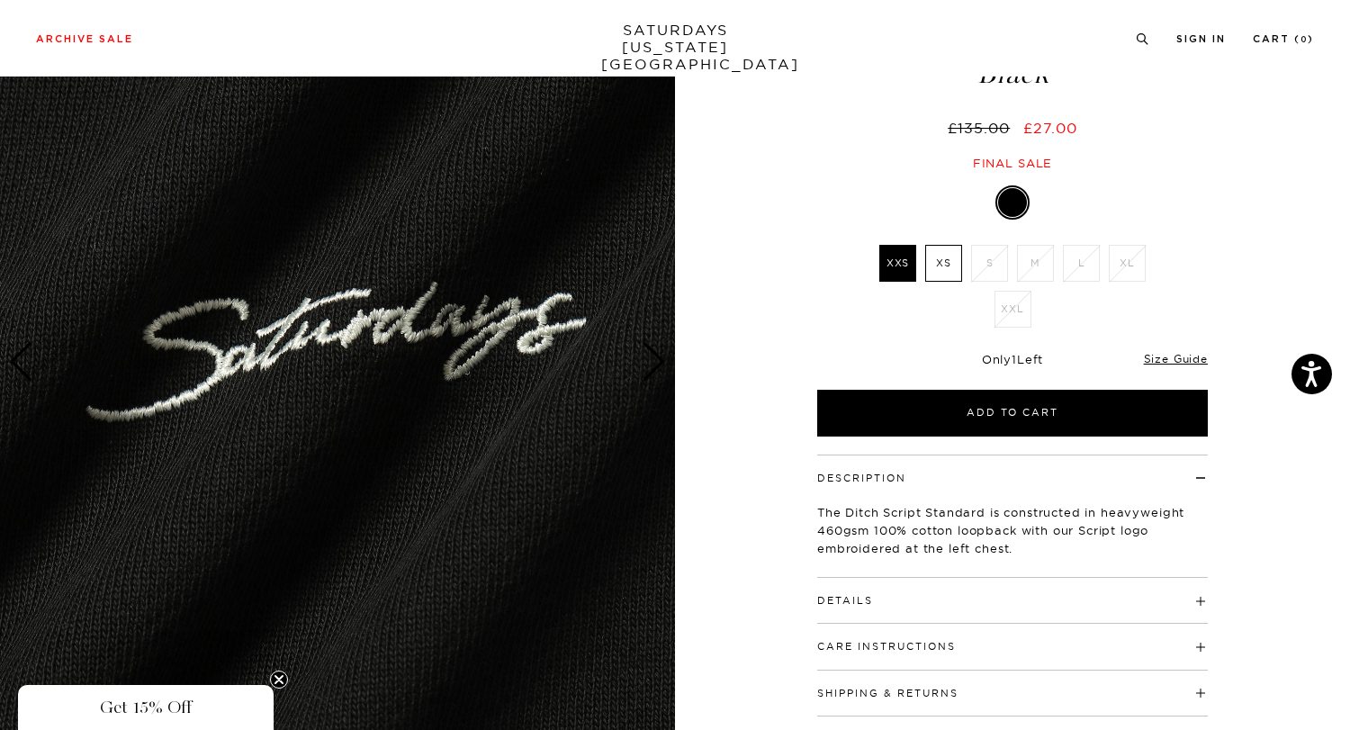
click at [659, 437] on img at bounding box center [337, 362] width 675 height 844
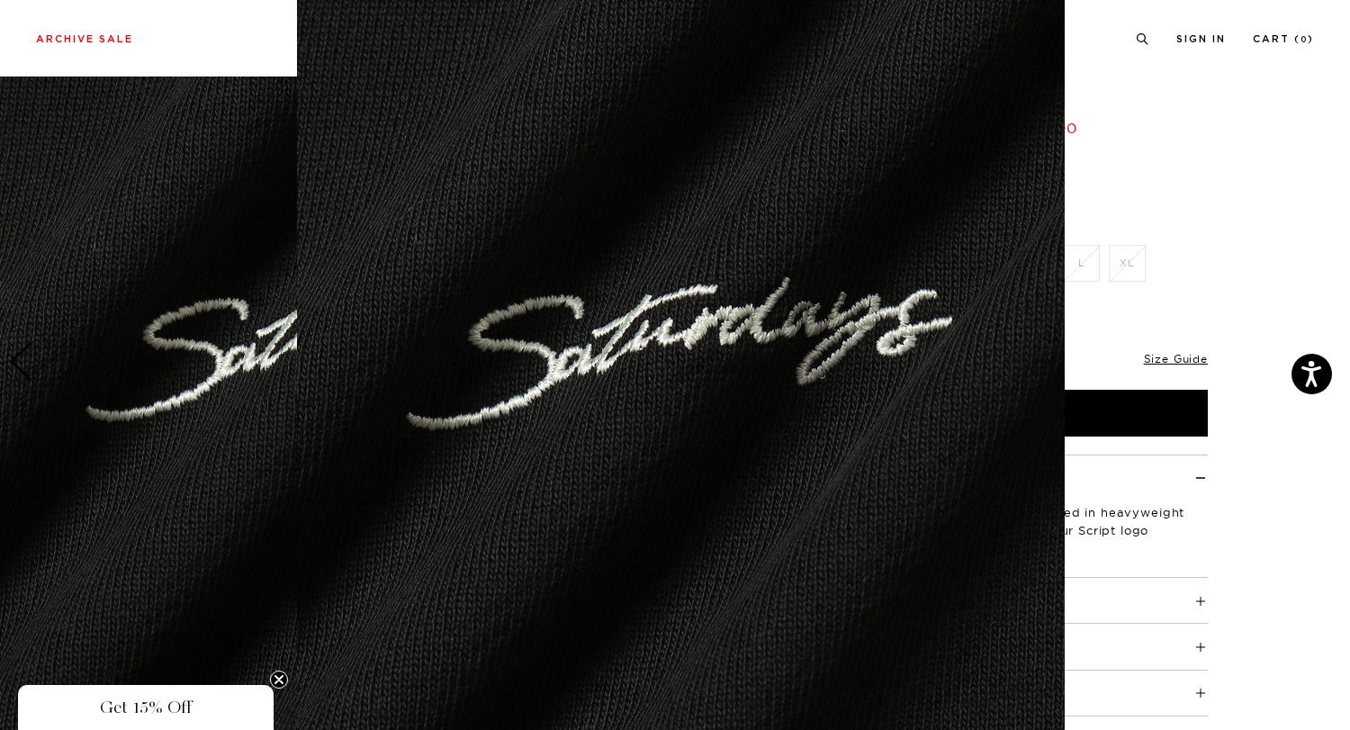
scroll to position [0, 0]
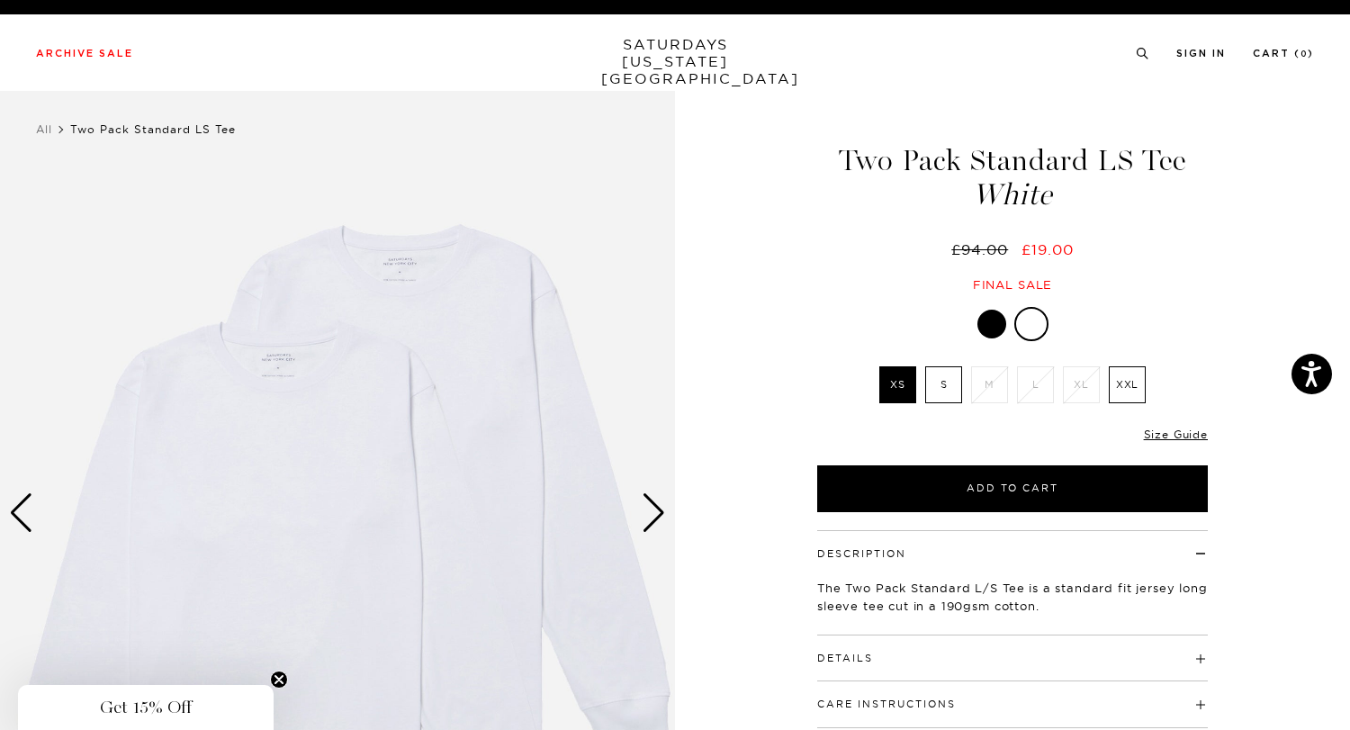
click at [662, 499] on div "Next slide" at bounding box center [654, 513] width 24 height 40
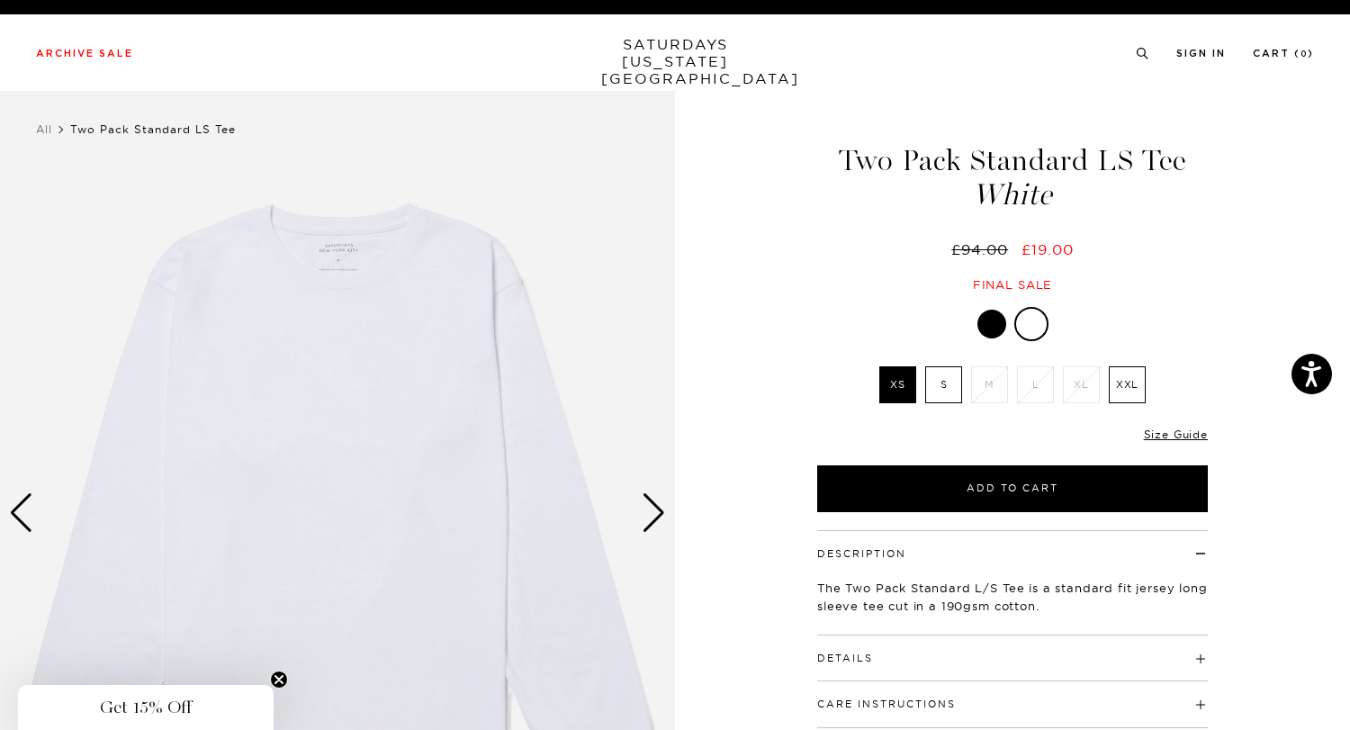
click at [662, 499] on div "Next slide" at bounding box center [654, 513] width 24 height 40
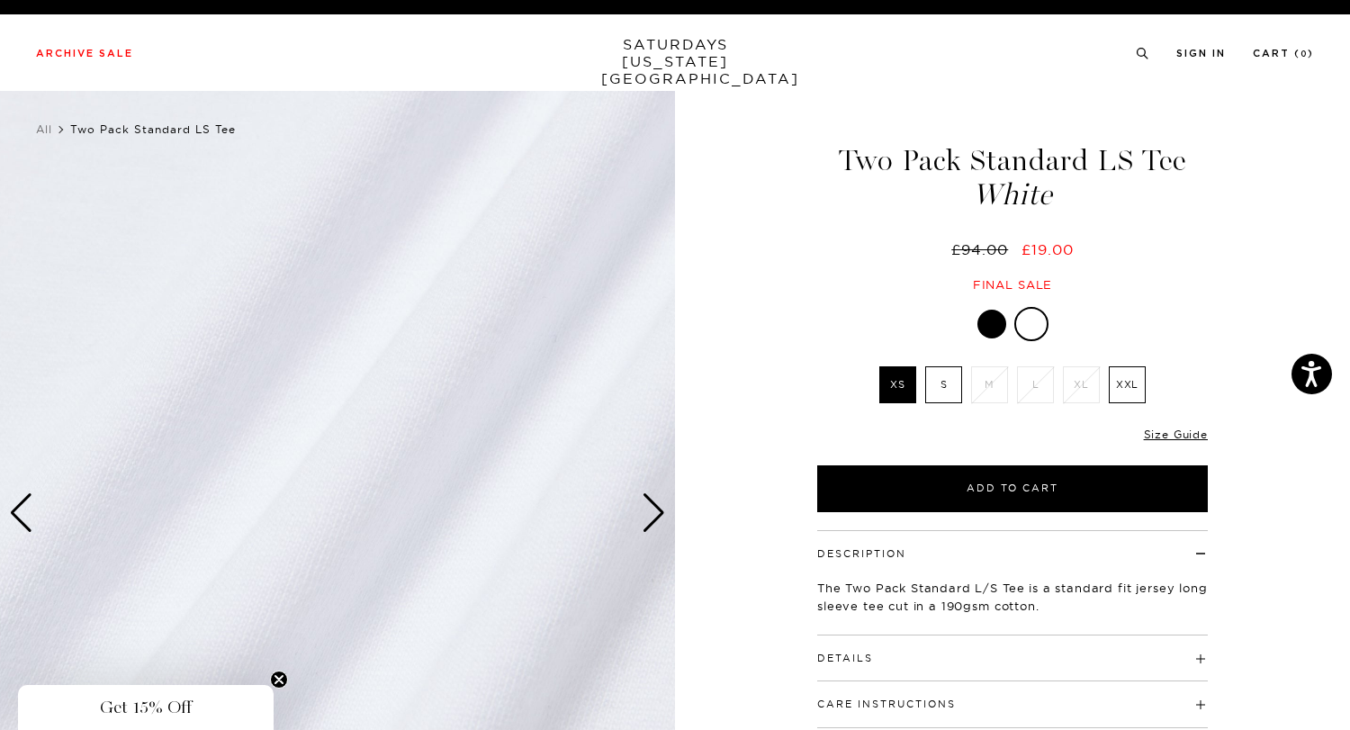
click at [662, 499] on div "Next slide" at bounding box center [654, 513] width 24 height 40
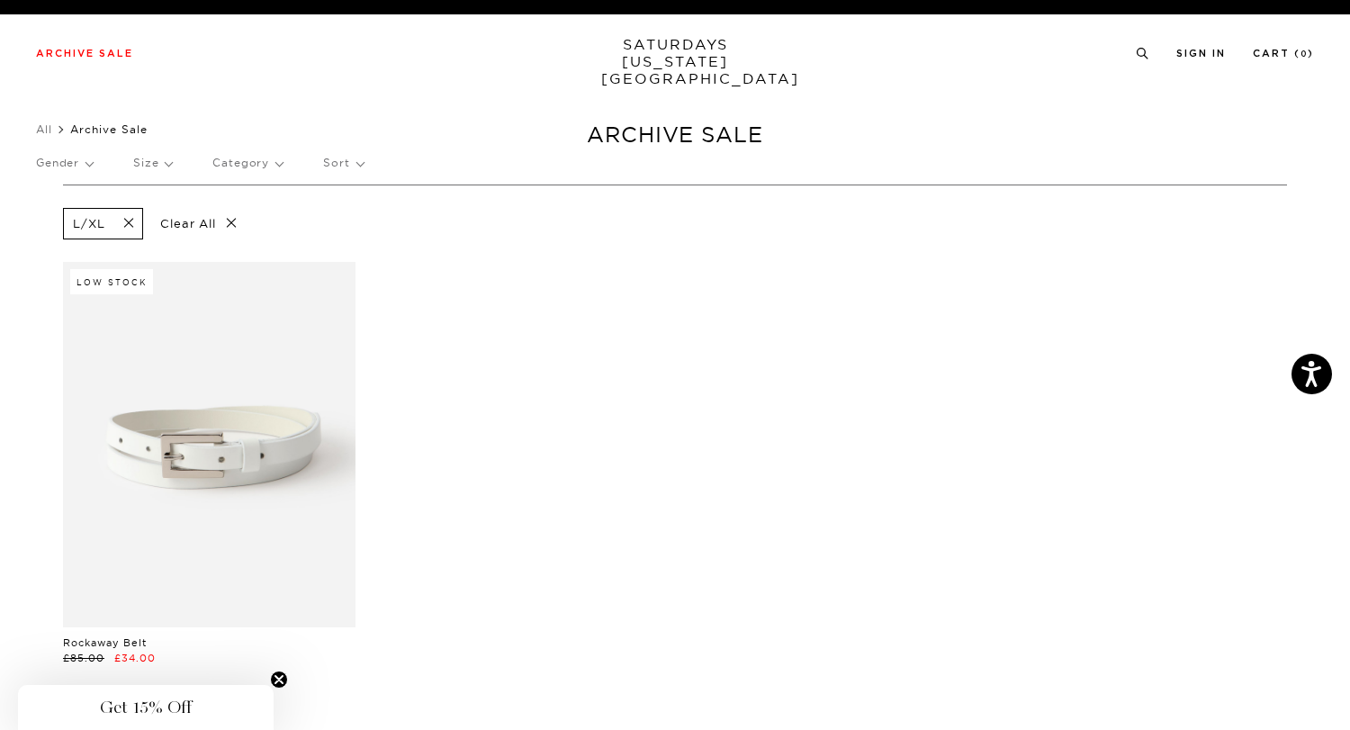
click at [161, 168] on p "Size" at bounding box center [152, 162] width 39 height 41
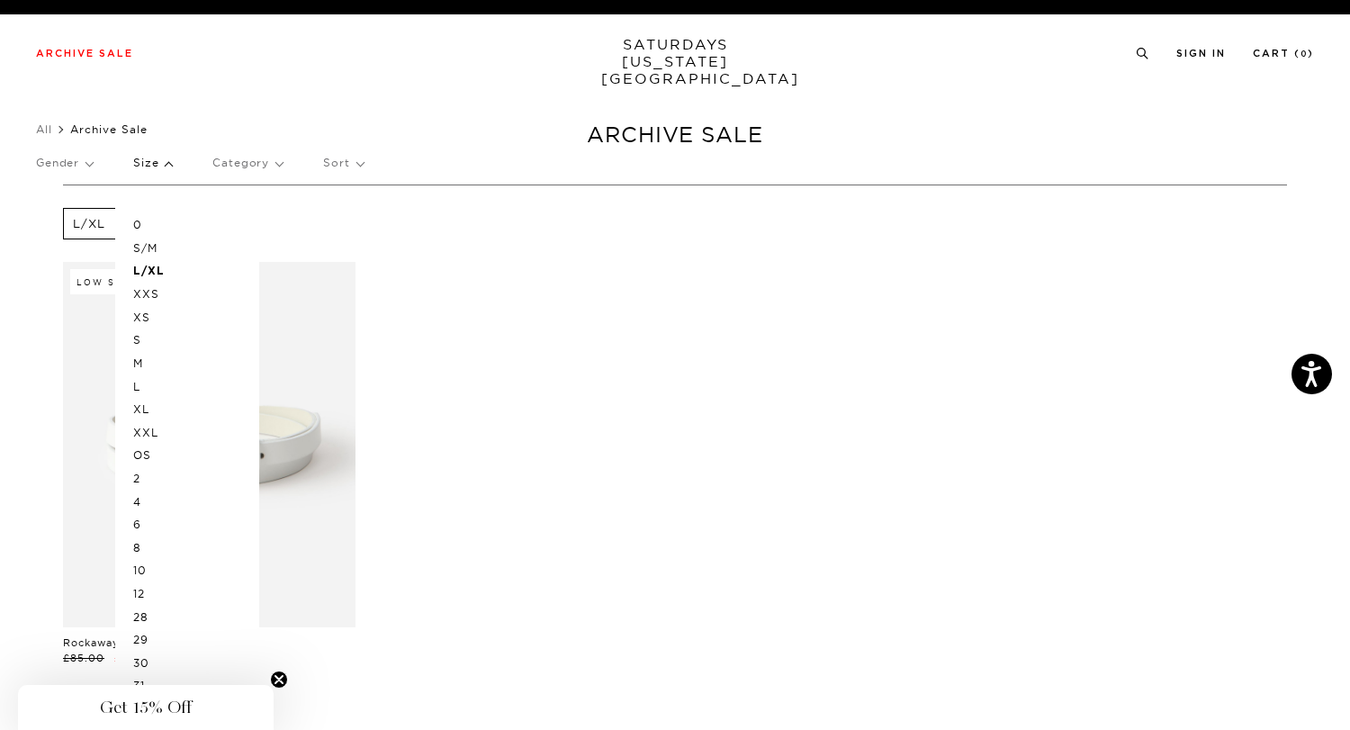
click at [142, 359] on p "M" at bounding box center [187, 363] width 108 height 23
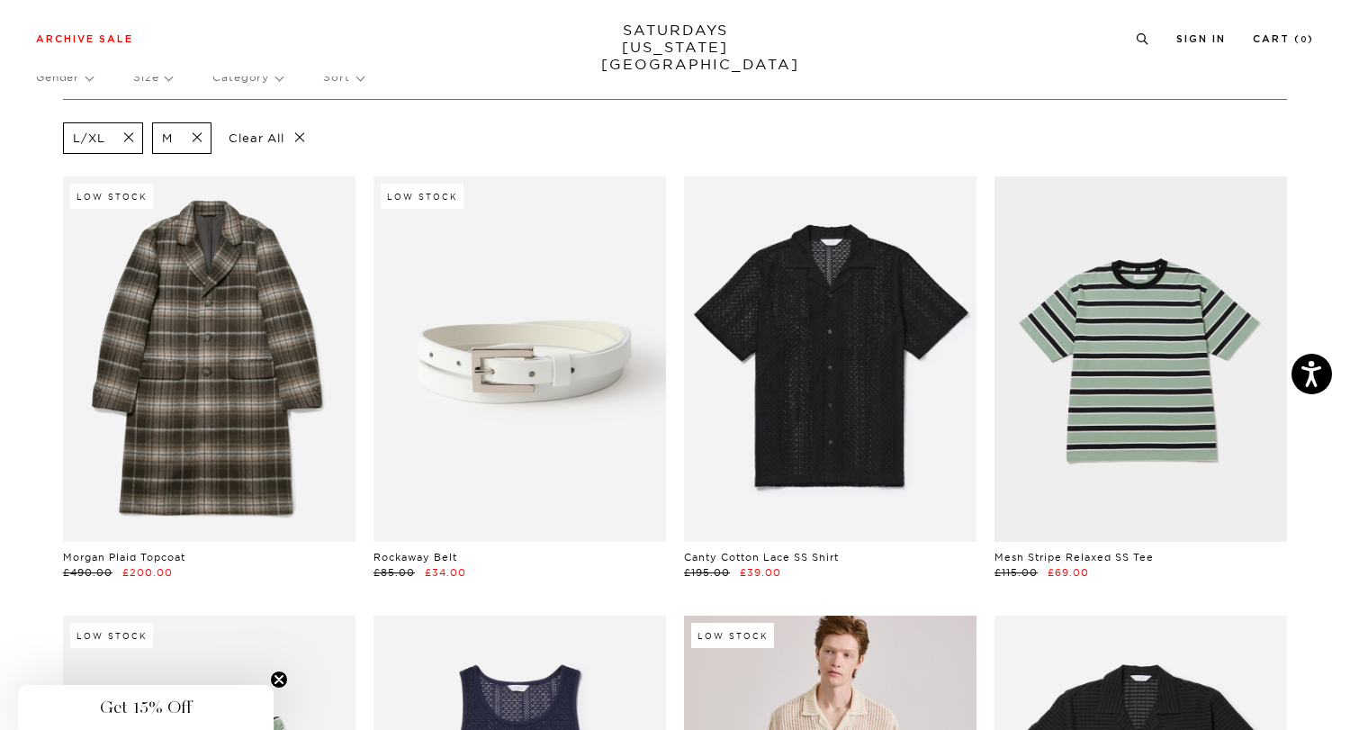
scroll to position [0, 6]
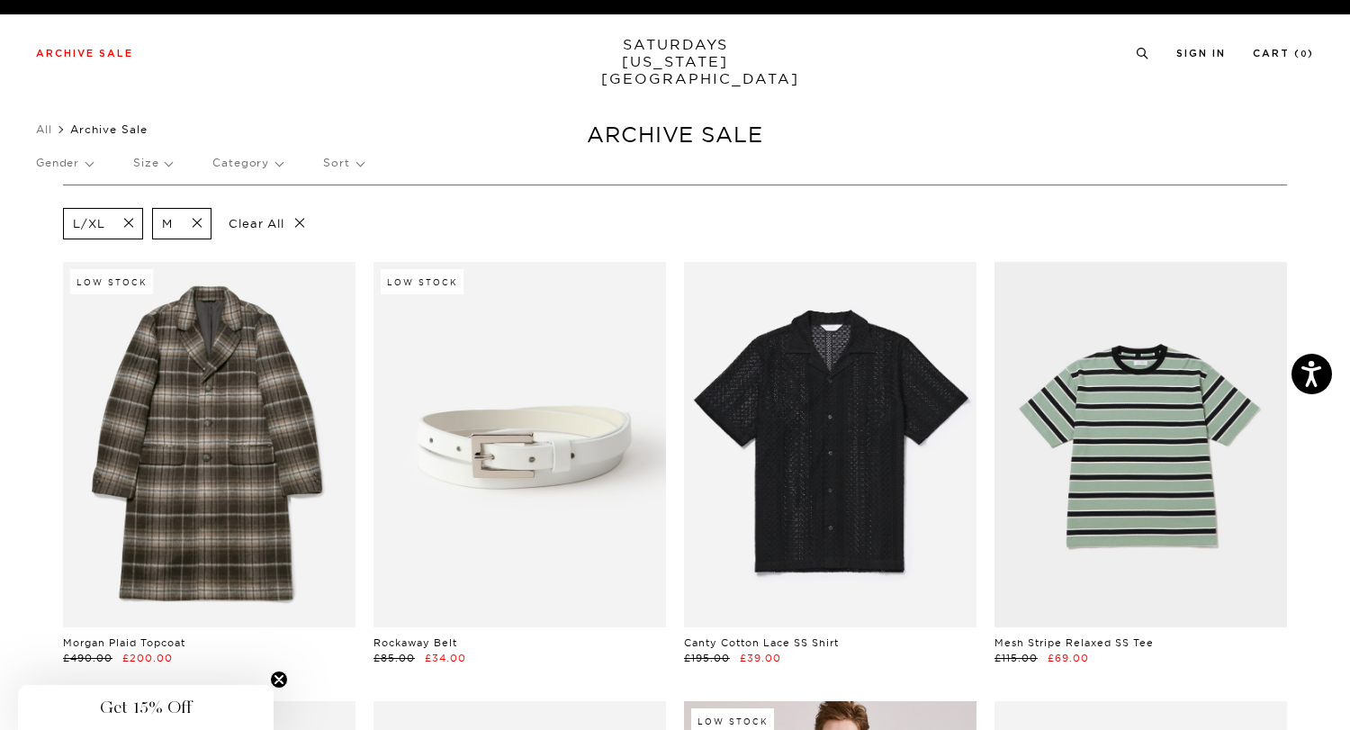
click at [146, 156] on p "Size" at bounding box center [152, 162] width 39 height 41
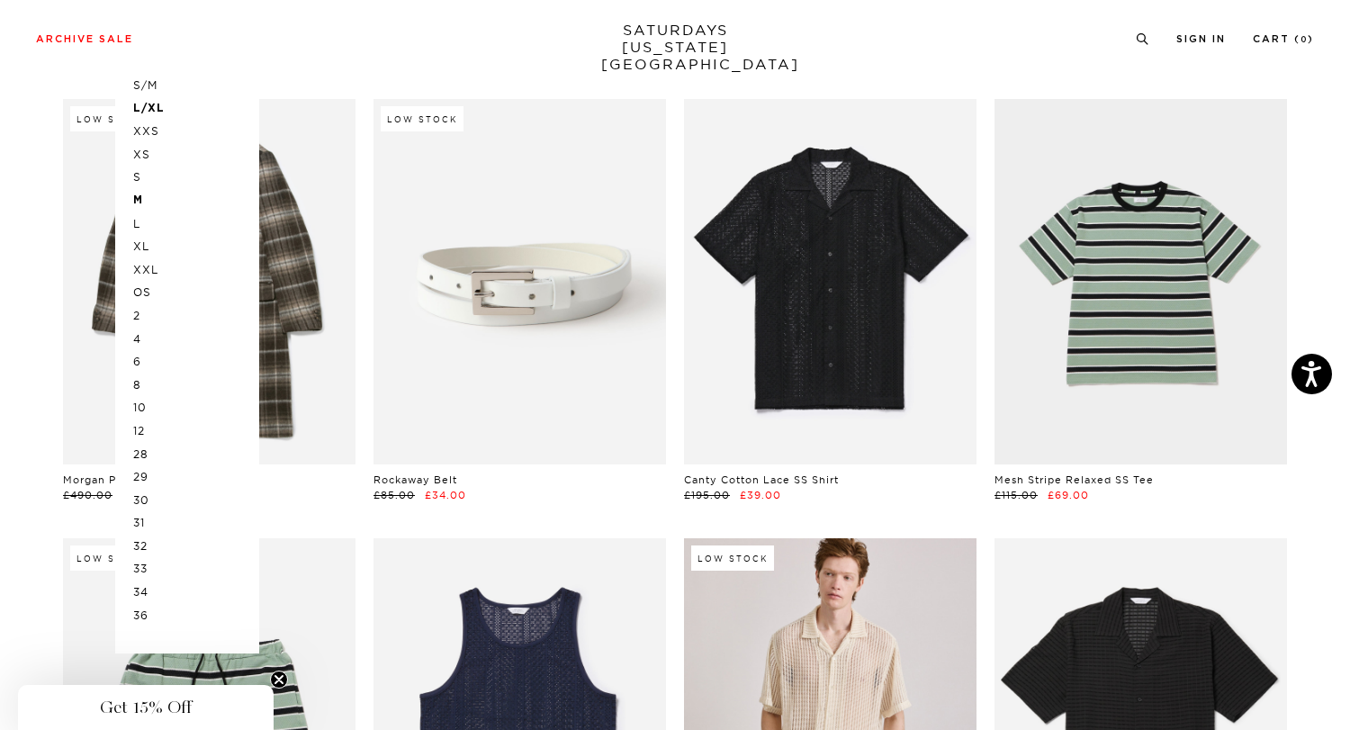
scroll to position [164, 6]
click at [135, 565] on p "33" at bounding box center [187, 567] width 108 height 23
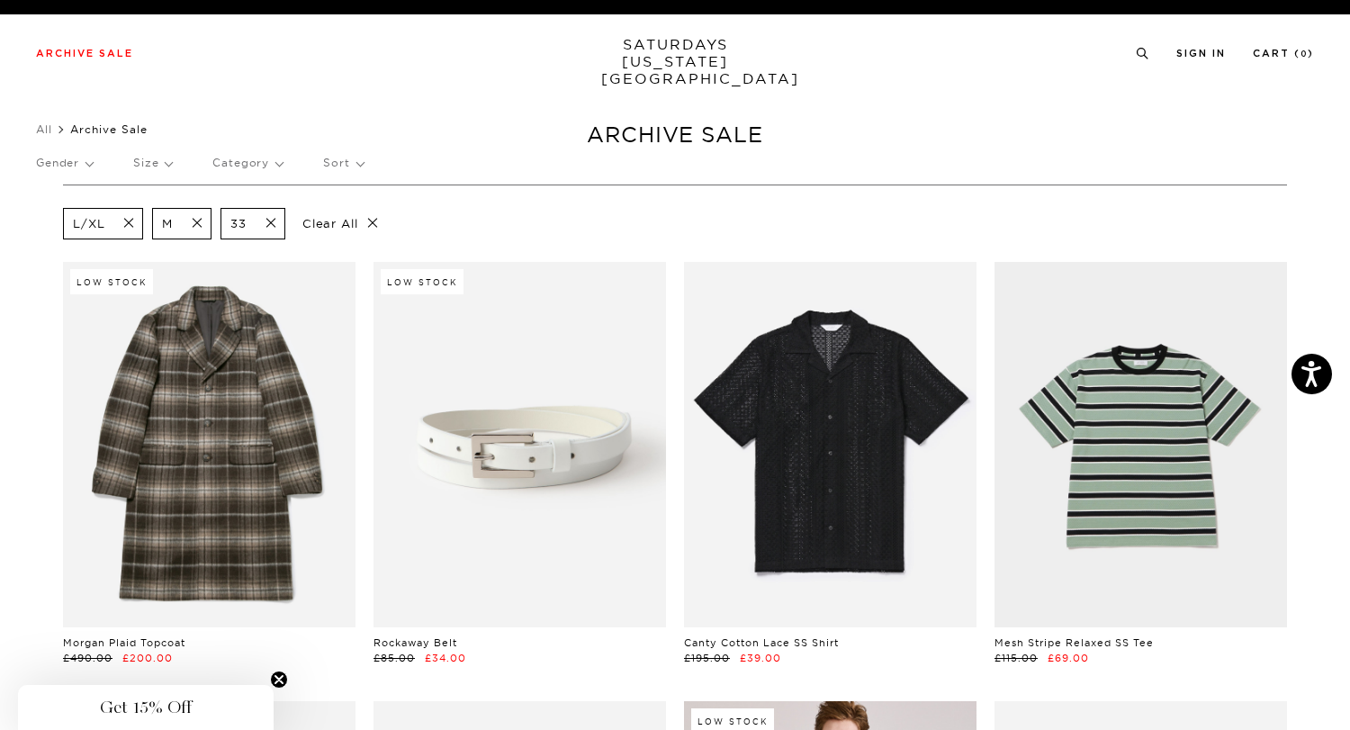
click at [198, 221] on span at bounding box center [192, 223] width 38 height 17
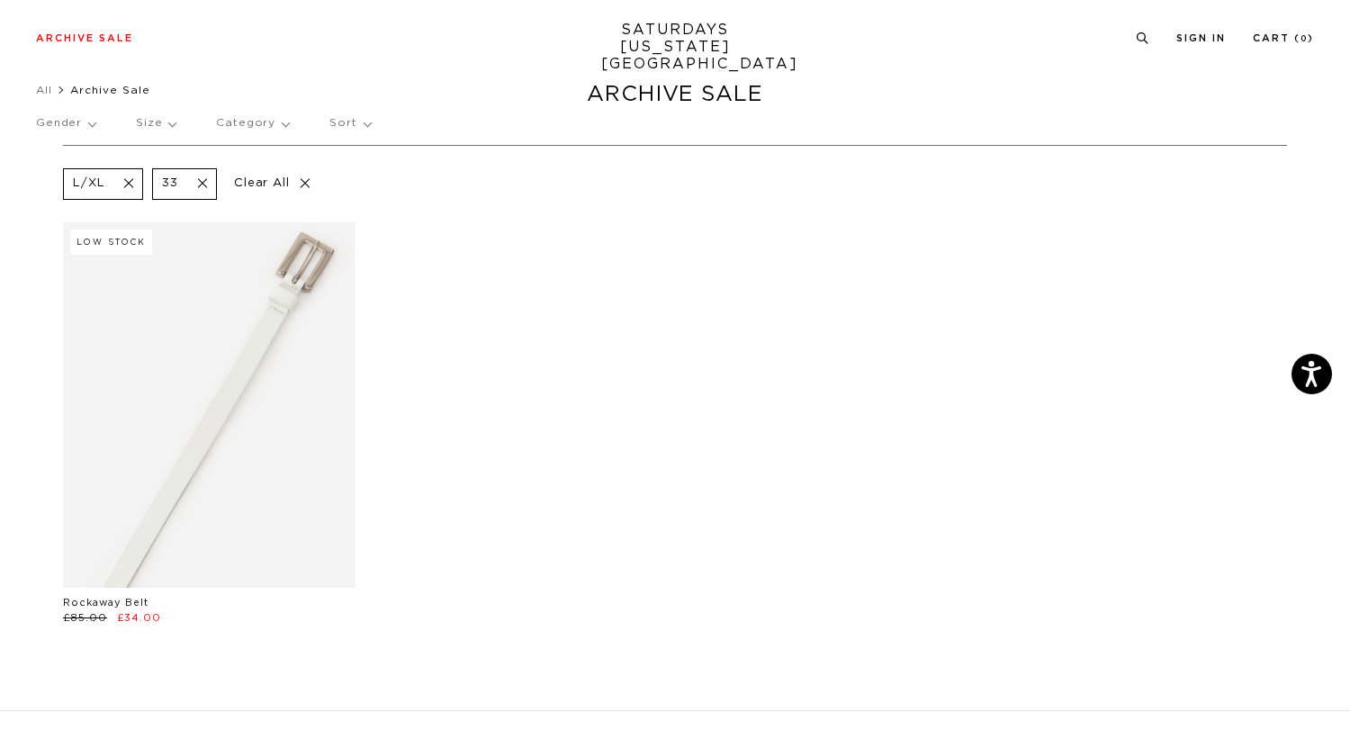
scroll to position [49, 0]
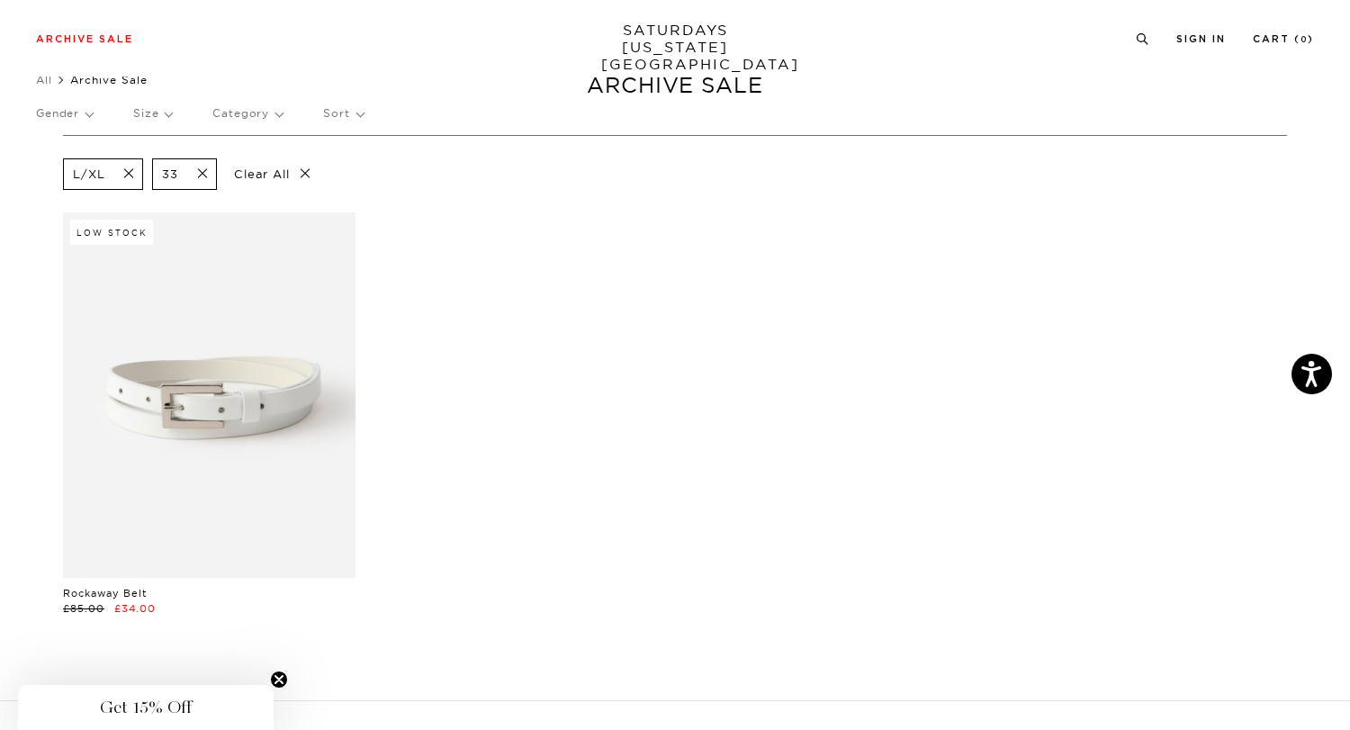
click at [168, 118] on p "Size" at bounding box center [152, 113] width 39 height 41
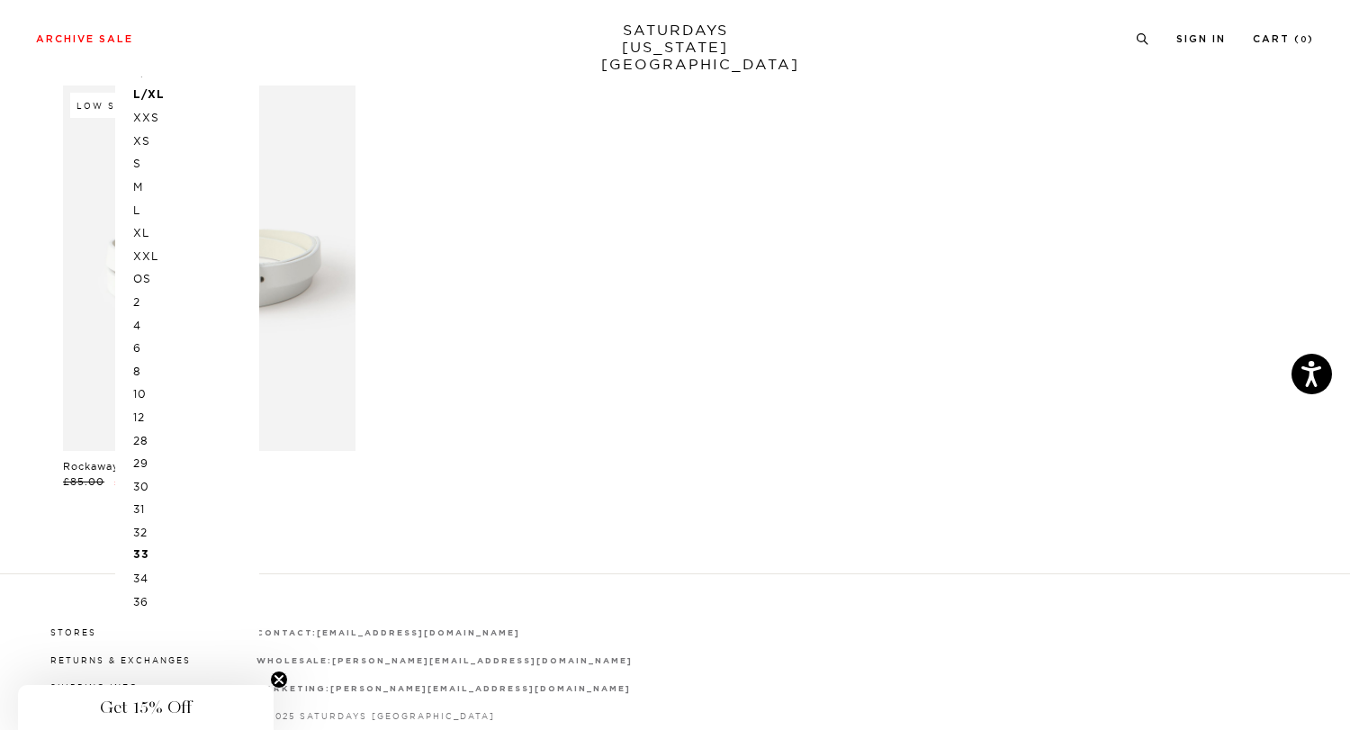
scroll to position [0, 0]
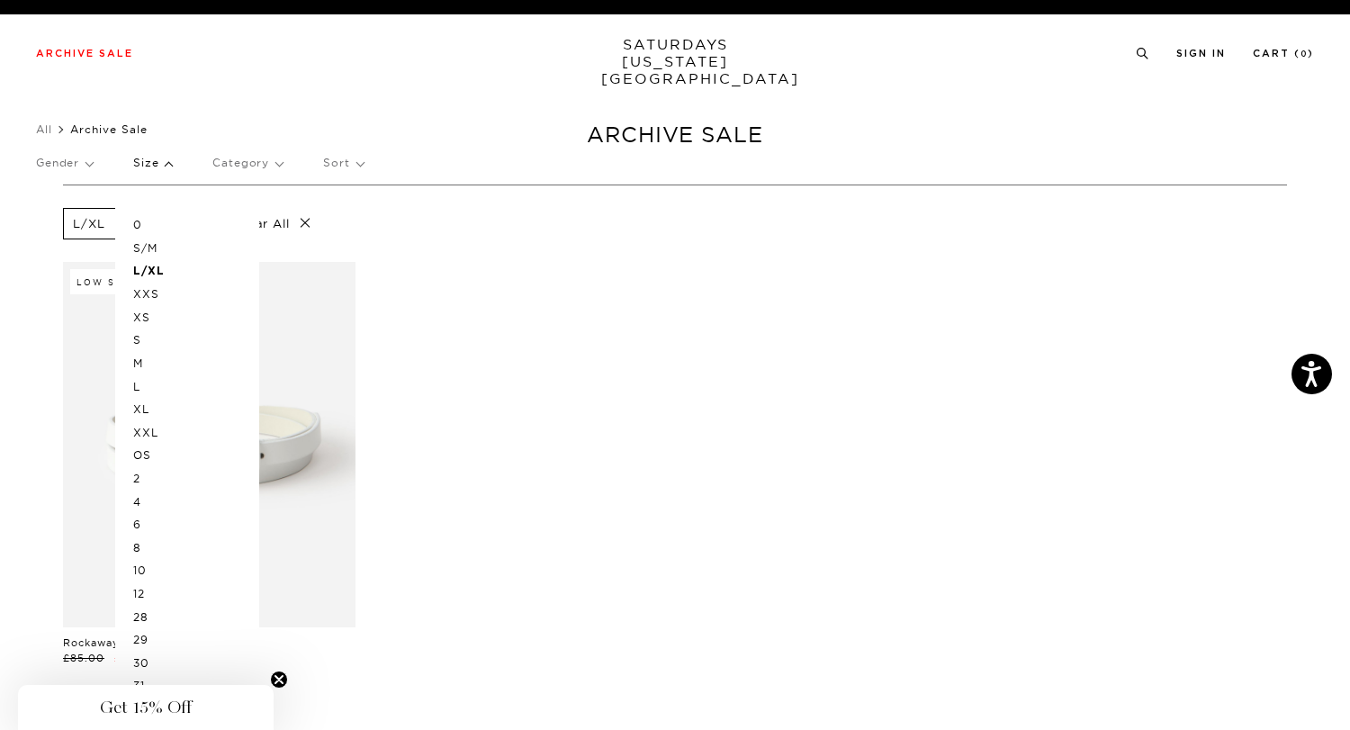
click at [237, 157] on p "Category" at bounding box center [247, 162] width 70 height 41
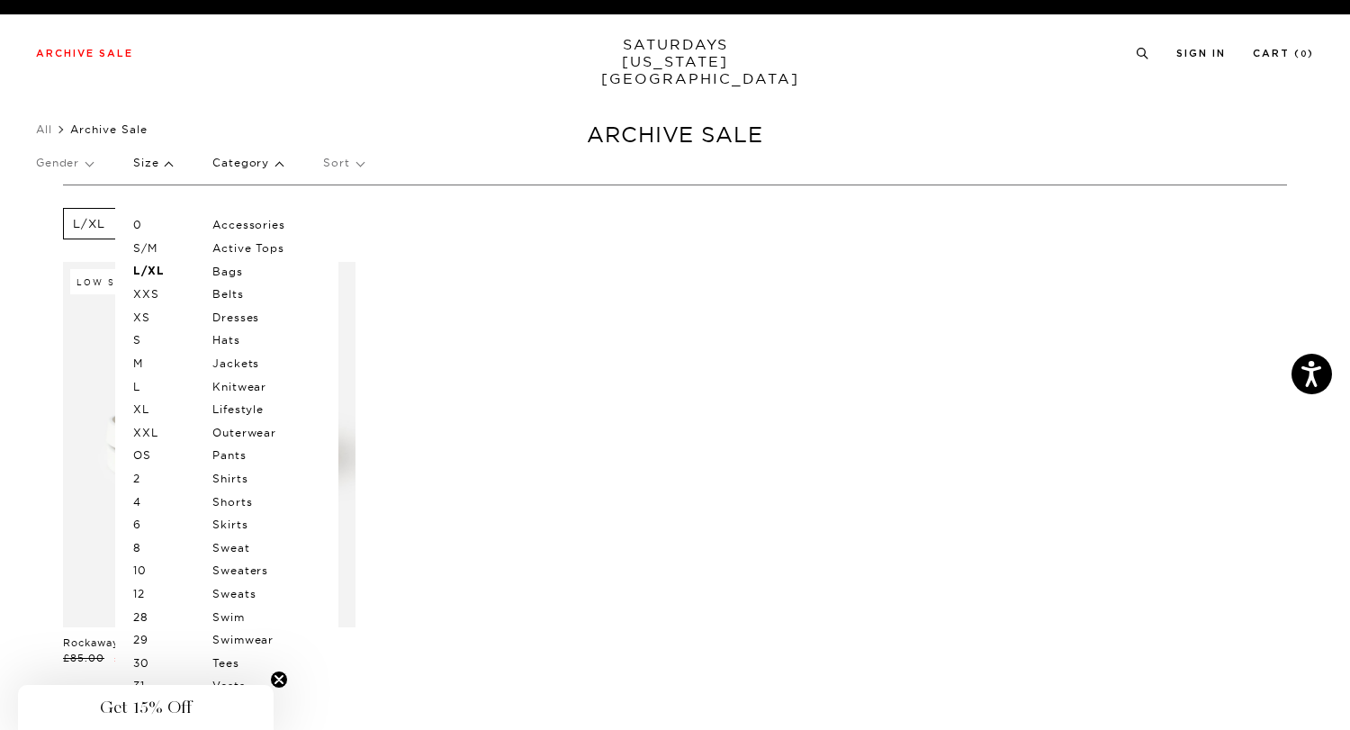
click at [237, 157] on p "Category" at bounding box center [247, 162] width 70 height 41
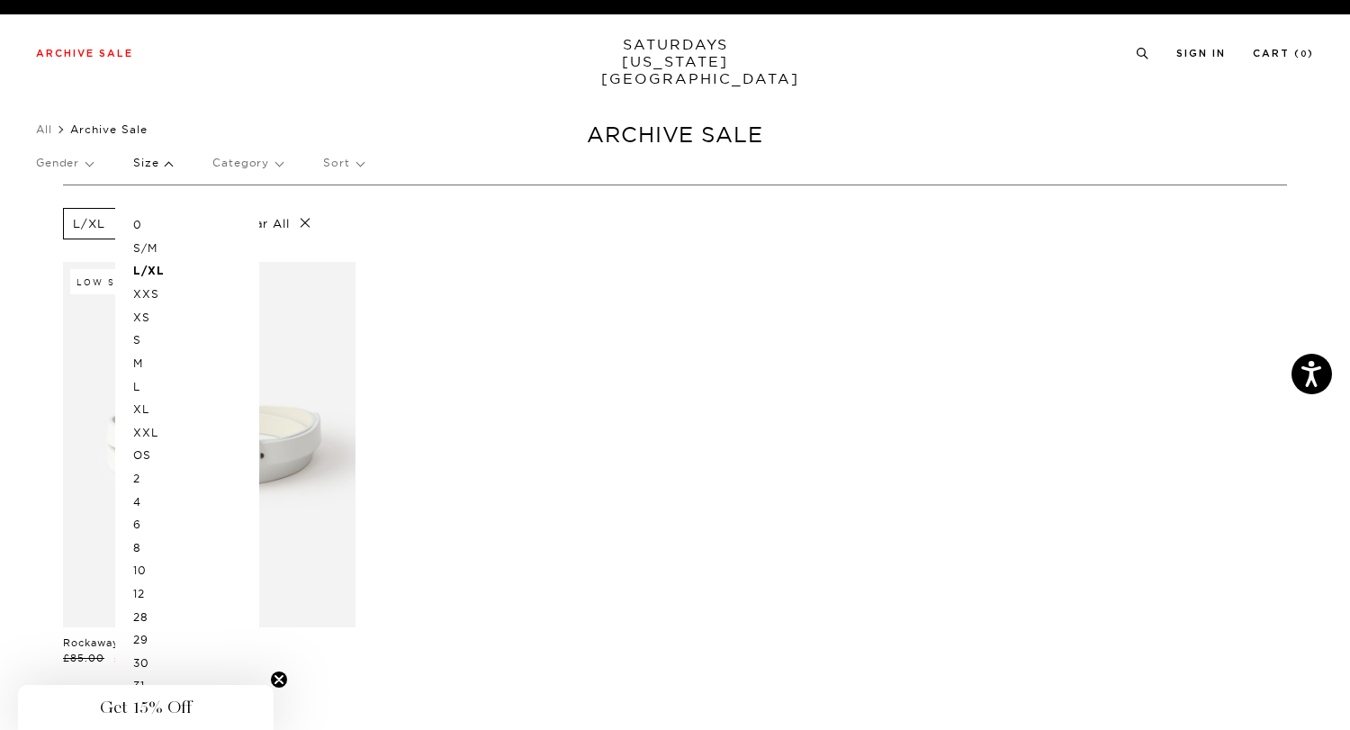
click at [344, 162] on p "Sort" at bounding box center [343, 162] width 40 height 41
